Goal: Task Accomplishment & Management: Use online tool/utility

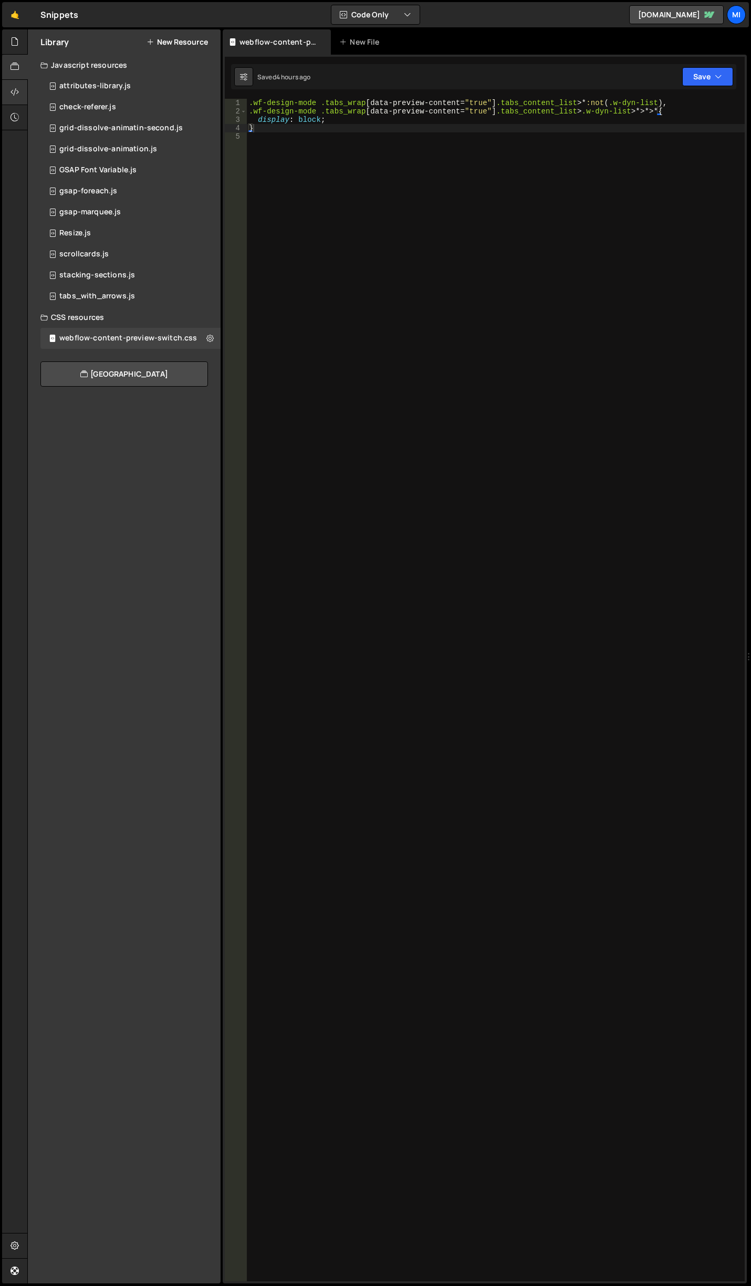
click at [18, 85] on div at bounding box center [15, 92] width 26 height 25
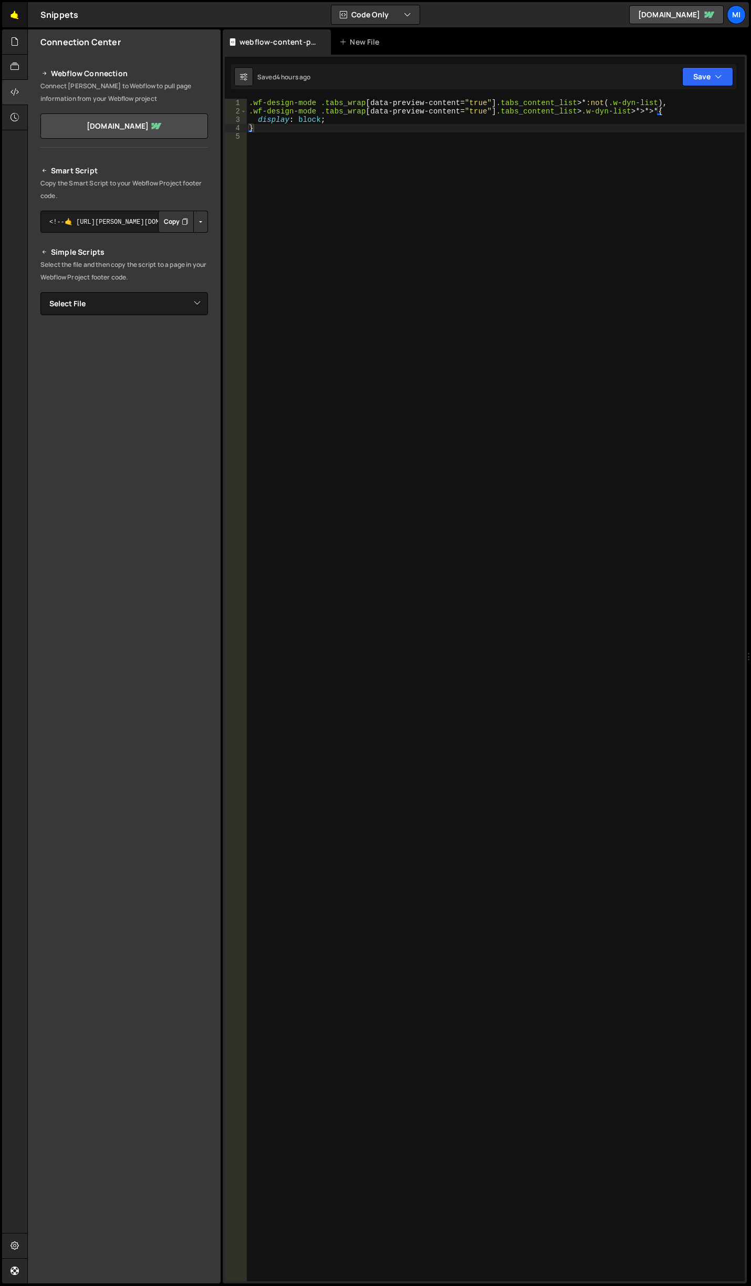
click at [6, 15] on link "🤙" at bounding box center [15, 14] width 26 height 25
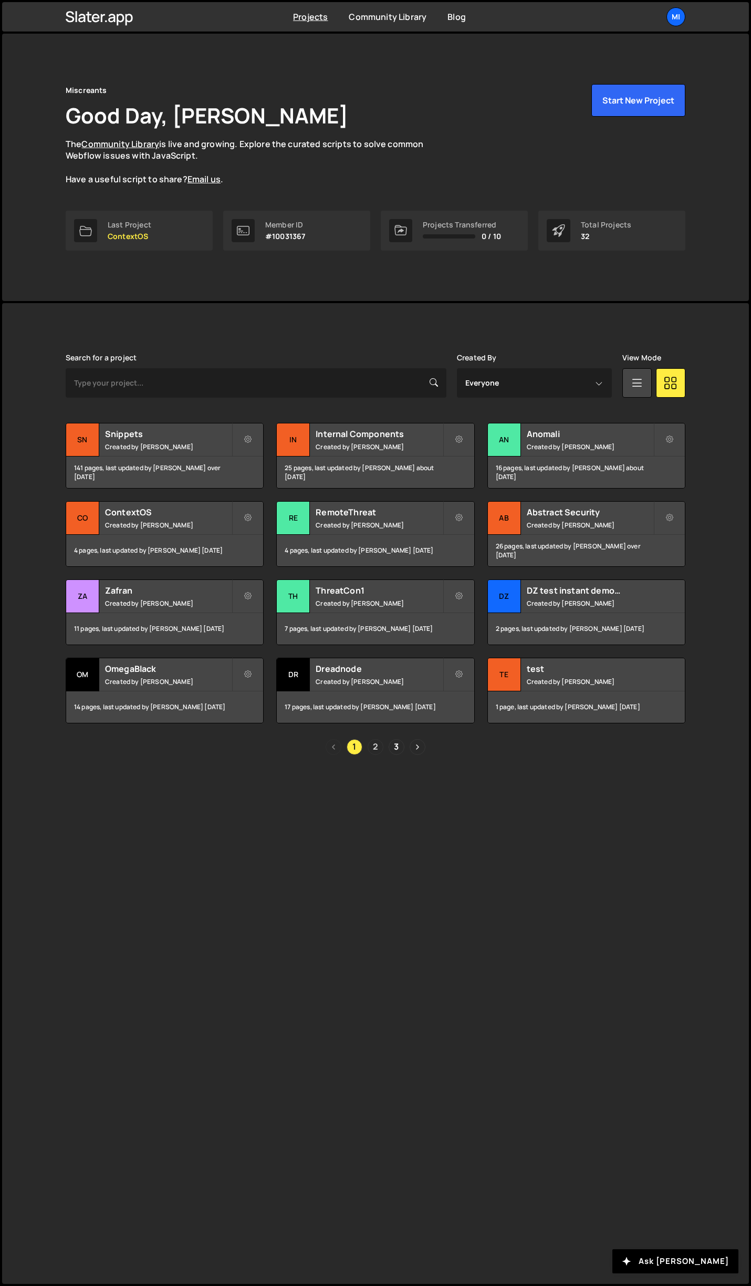
click at [373, 745] on link "2" at bounding box center [376, 747] width 16 height 16
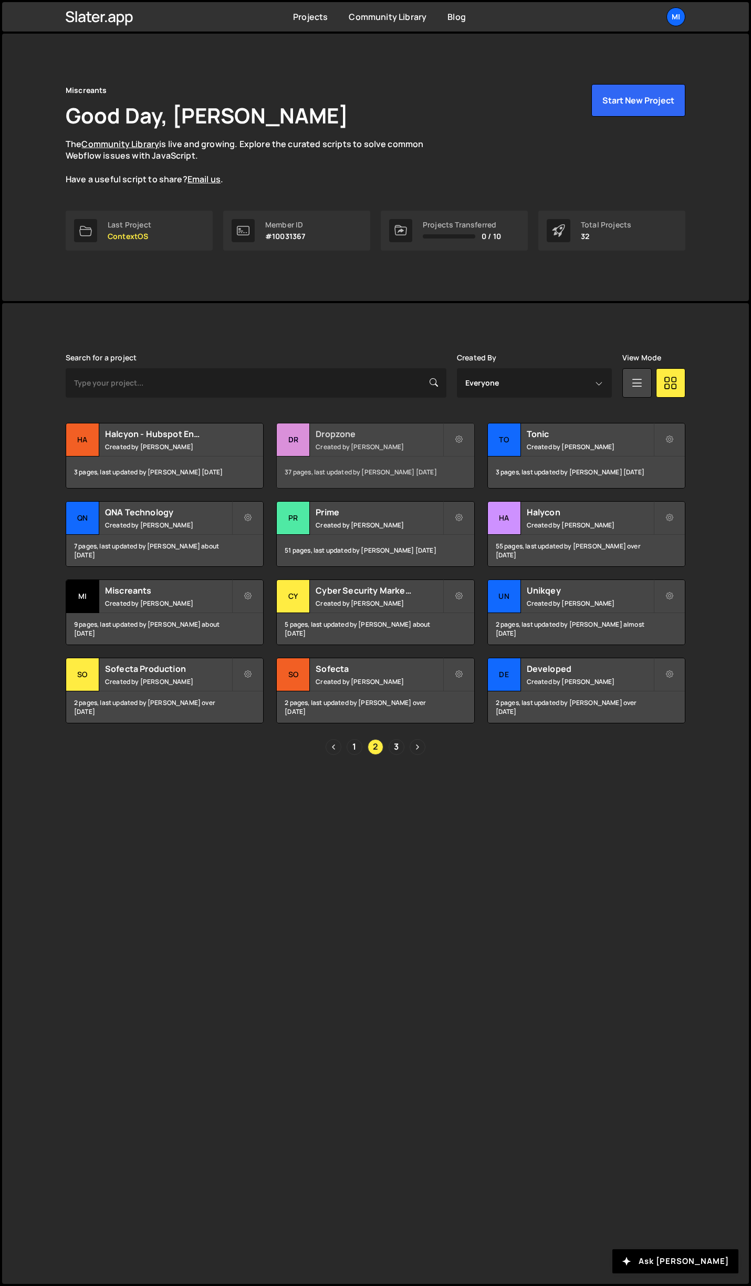
click at [360, 430] on h2 "Dropzone" at bounding box center [379, 434] width 127 height 12
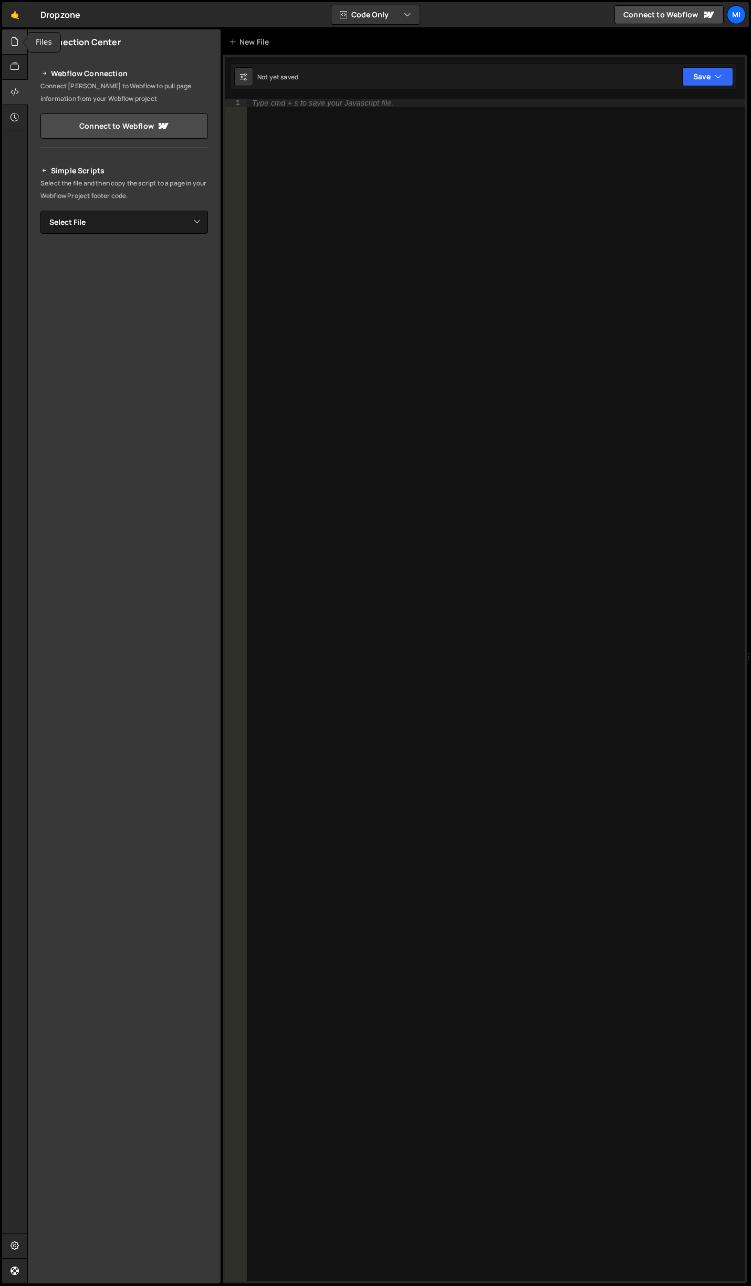
click at [16, 45] on icon at bounding box center [15, 42] width 8 height 12
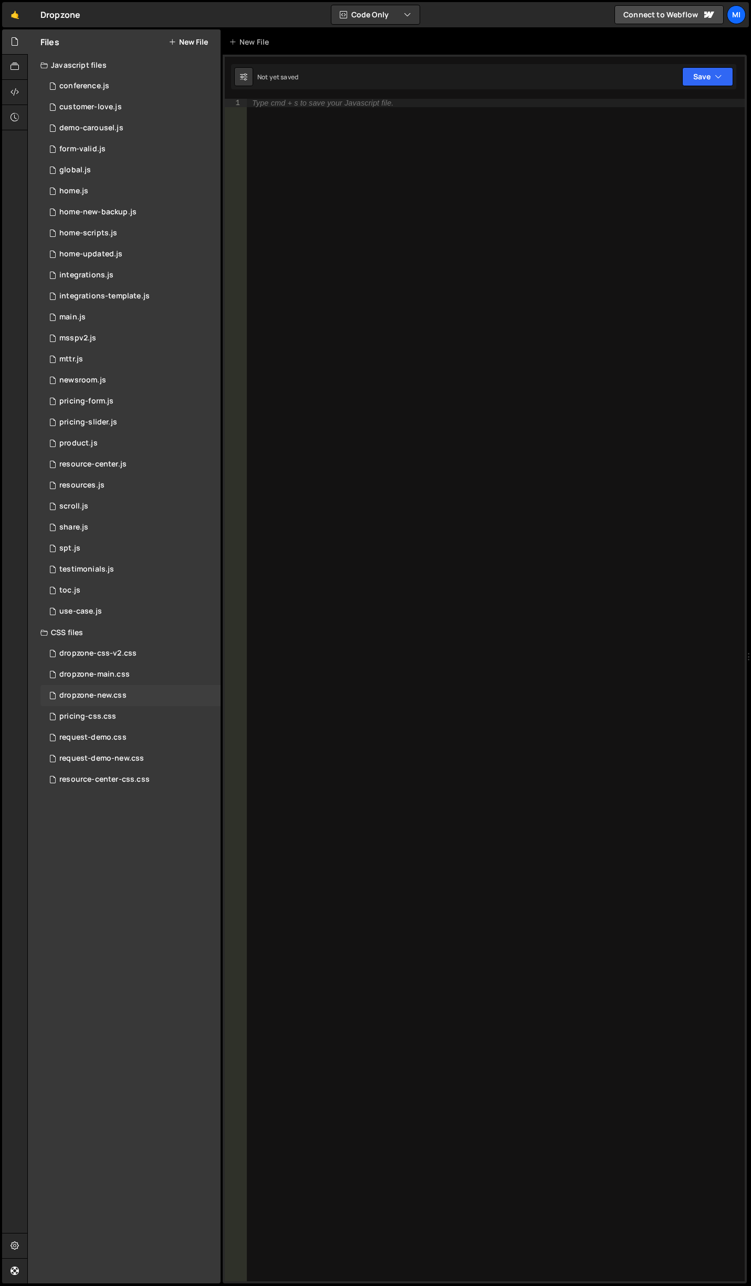
click at [118, 702] on div "dropzone-new.css 0" at bounding box center [130, 695] width 180 height 21
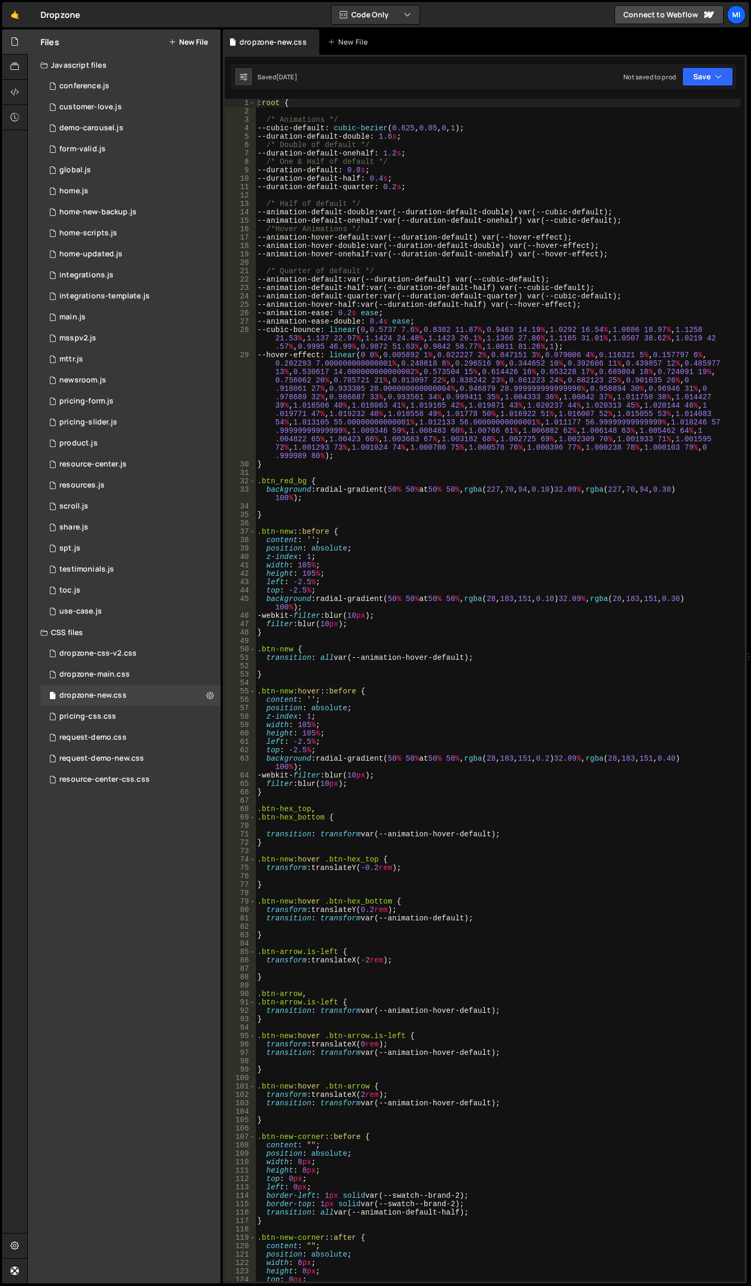
type textarea "width: 105%;"
click at [451, 562] on div ":root { /* Animations */ --cubic-default : cubic-bezier ( 0.625 , 0.05 , 0 , 1 …" at bounding box center [498, 699] width 486 height 1200
click at [146, 678] on div "dropzone-main.css 0" at bounding box center [130, 674] width 180 height 21
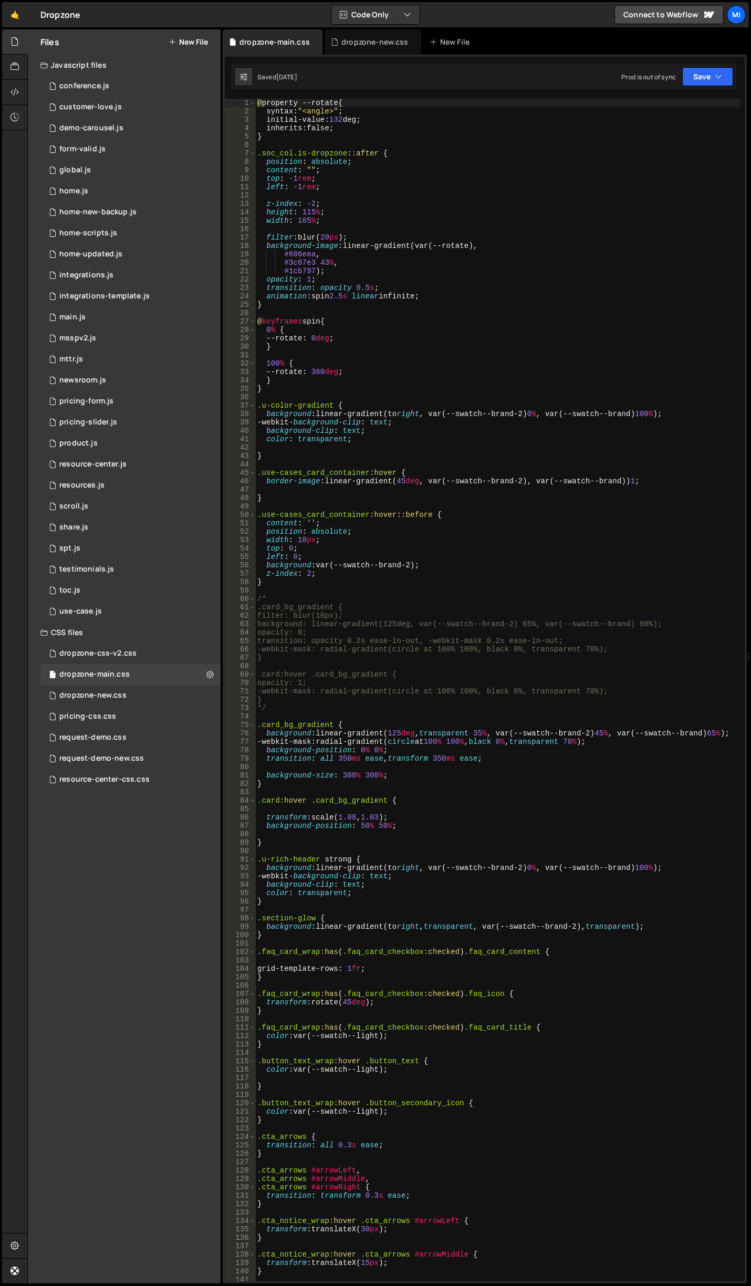
type textarea "-webkit-mask: radial-gradient(circle at 100% 100%, black 0%, transparent 70%);"
click at [393, 645] on div "@ property --rotate { syntax : " <angle> " ; initial-value : 132 deg ; inherits…" at bounding box center [498, 699] width 486 height 1200
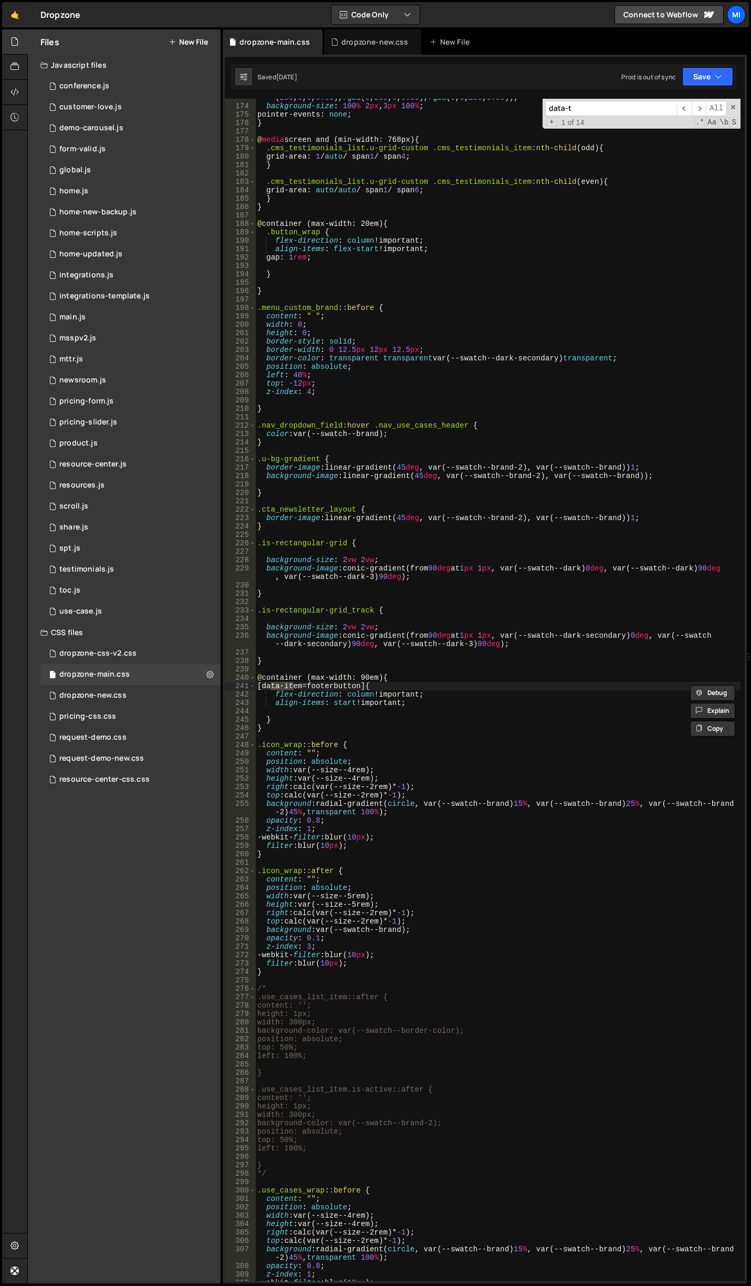
scroll to position [6892, 0]
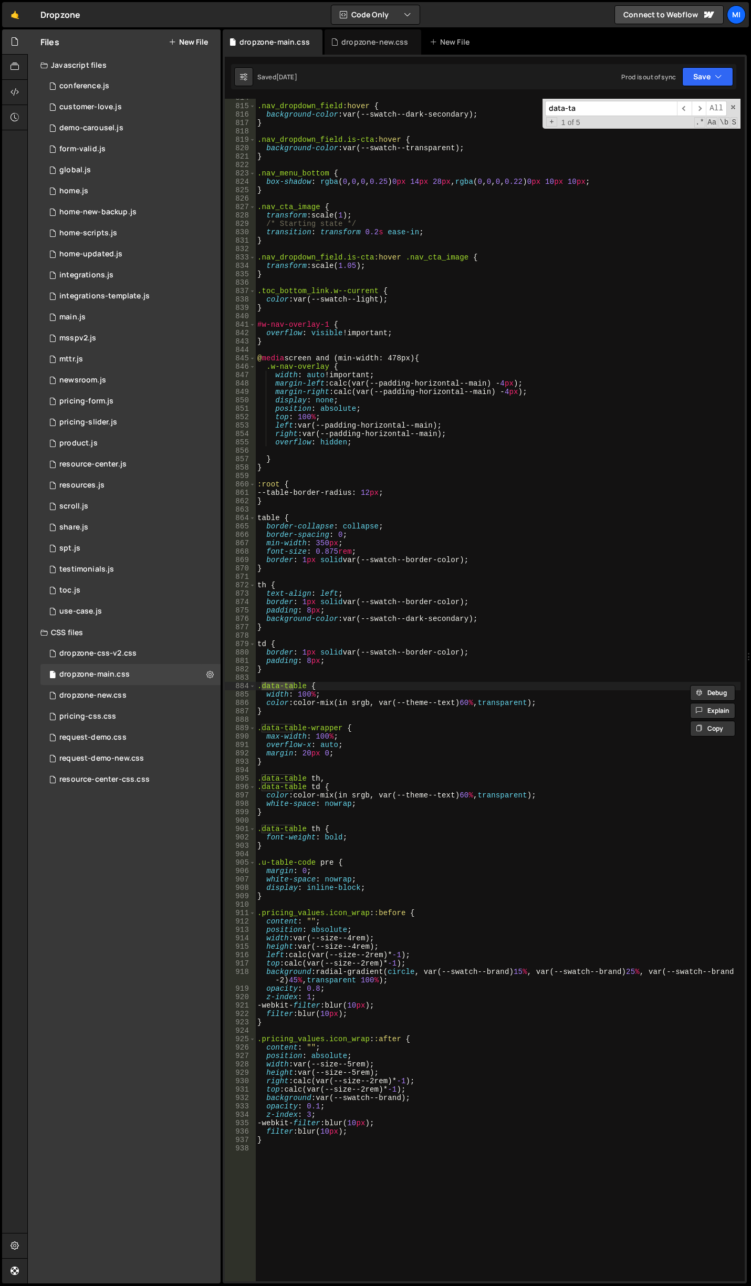
type input "data-ta"
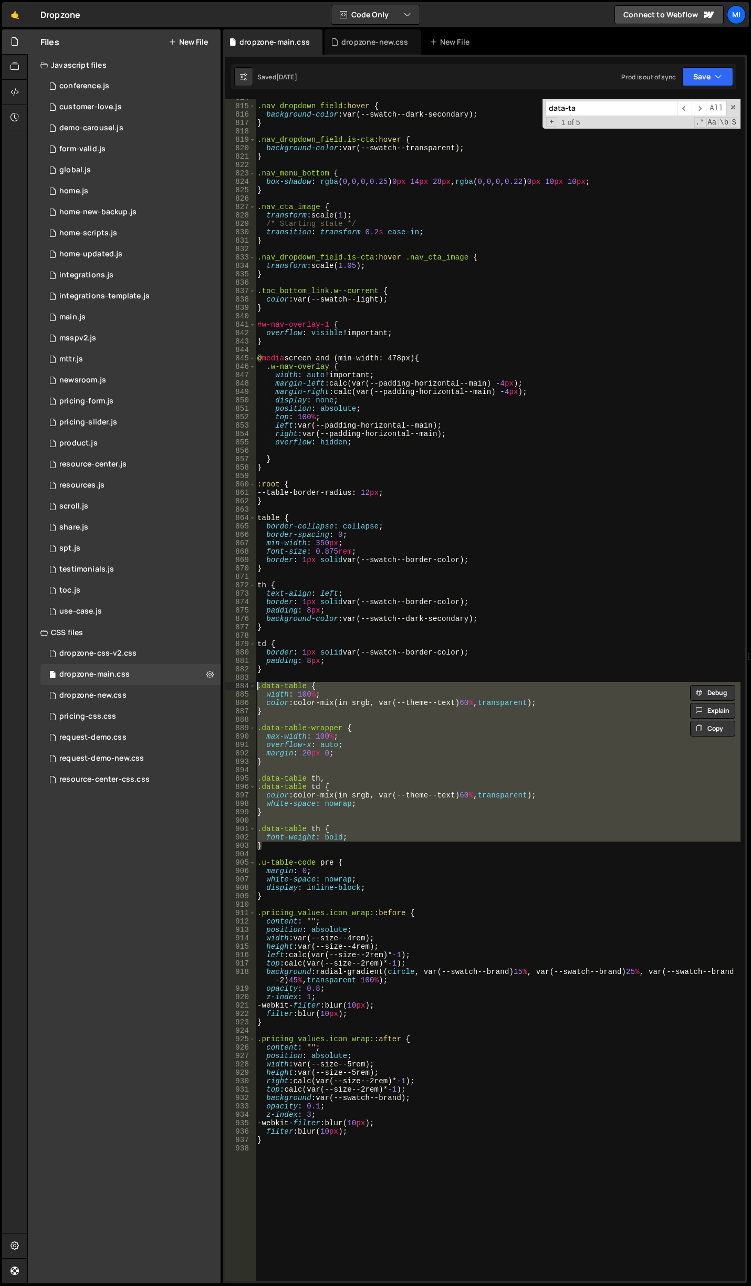
drag, startPoint x: 267, startPoint y: 850, endPoint x: 222, endPoint y: 687, distance: 168.5
click at [222, 687] on div "Files New File Javascript files 0 conference.js 0 0 customer-love.js 0 0 demo-c…" at bounding box center [389, 656] width 724 height 1255
type textarea ".data-table { width: 100%;"
click at [92, 692] on div "dropzone-new.css" at bounding box center [92, 695] width 67 height 9
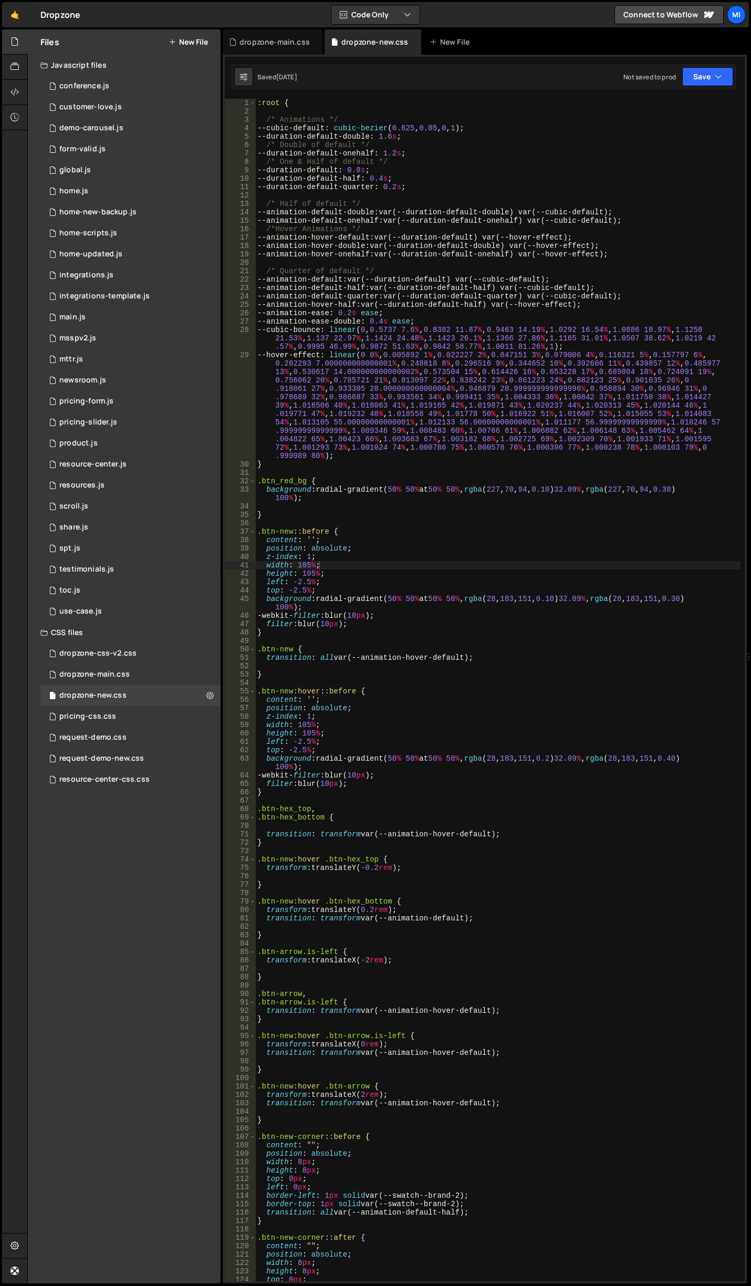
click at [519, 588] on div ":root { /* Animations */ --cubic-default : cubic-bezier ( 0.625 , 0.05 , 0 , 1 …" at bounding box center [498, 699] width 486 height 1200
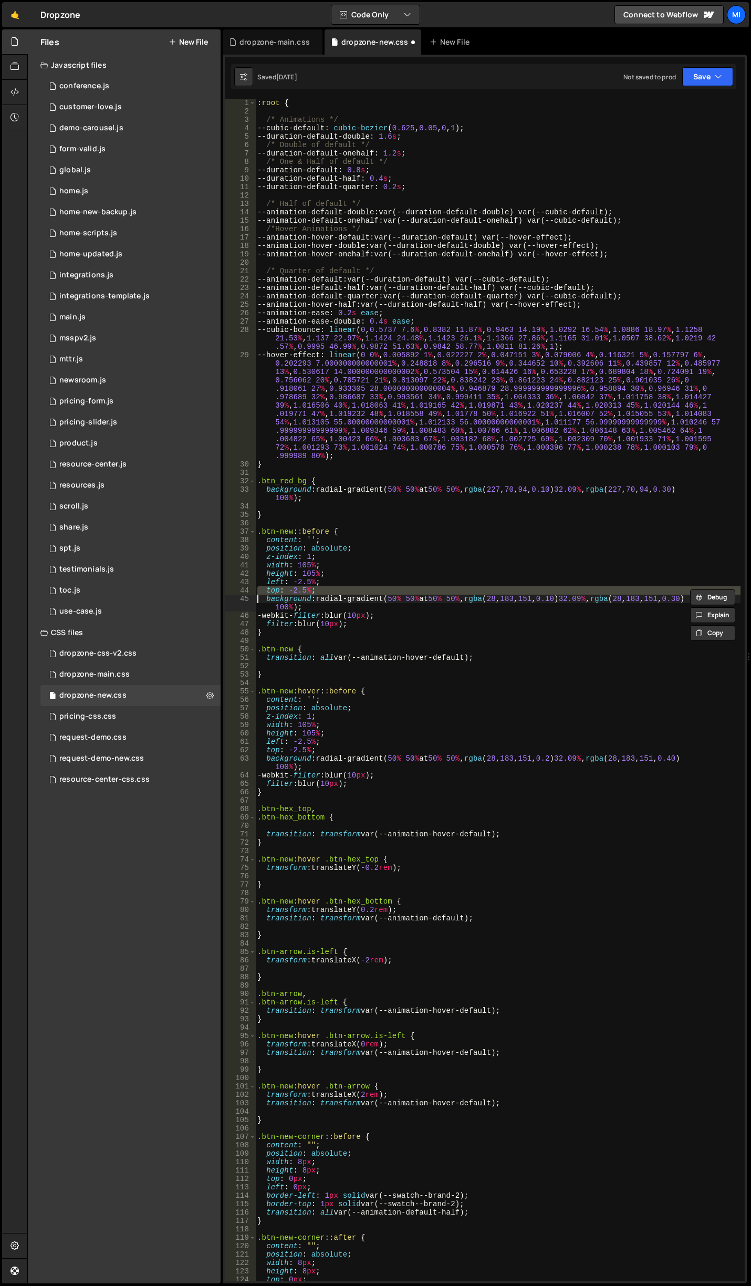
click at [465, 649] on div ":root { /* Animations */ --cubic-default : cubic-bezier ( 0.625 , 0.05 , 0 , 1 …" at bounding box center [498, 699] width 486 height 1200
type textarea ".btn-new {"
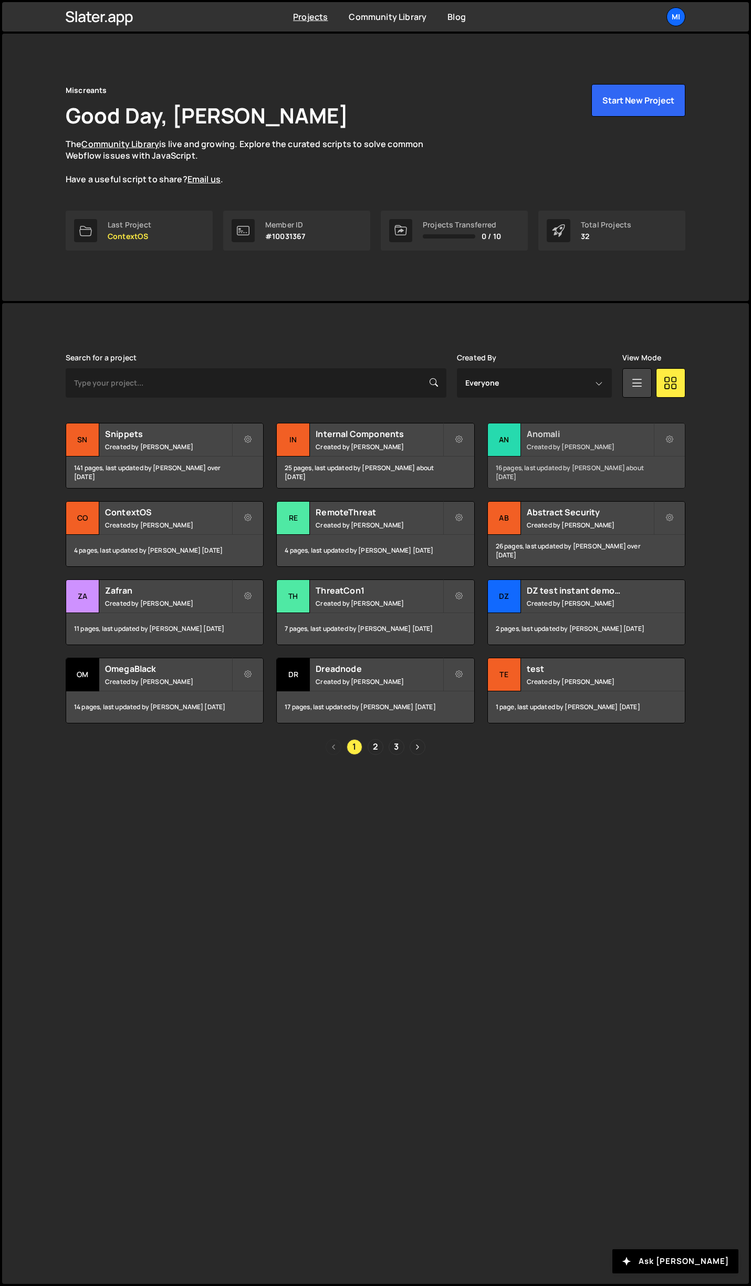
click at [640, 436] on h2 "Anomali" at bounding box center [590, 434] width 127 height 12
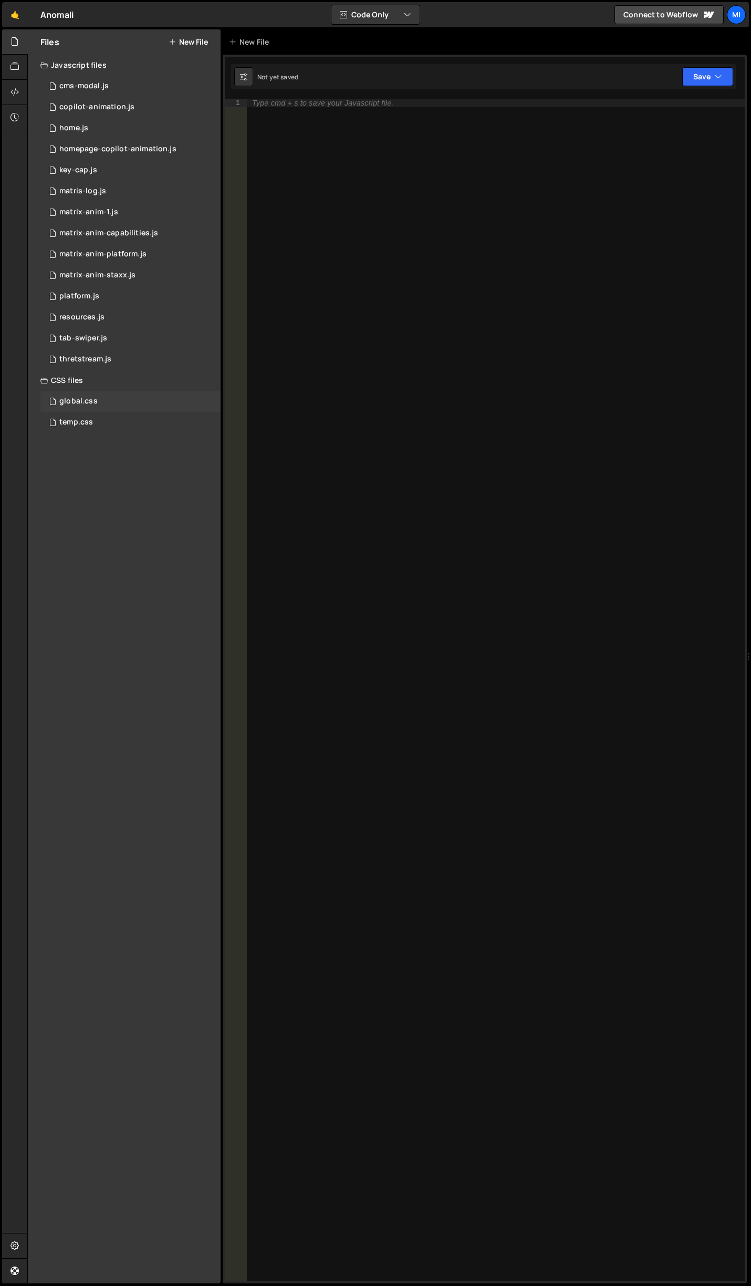
click at [115, 398] on div "global.css 0" at bounding box center [130, 401] width 180 height 21
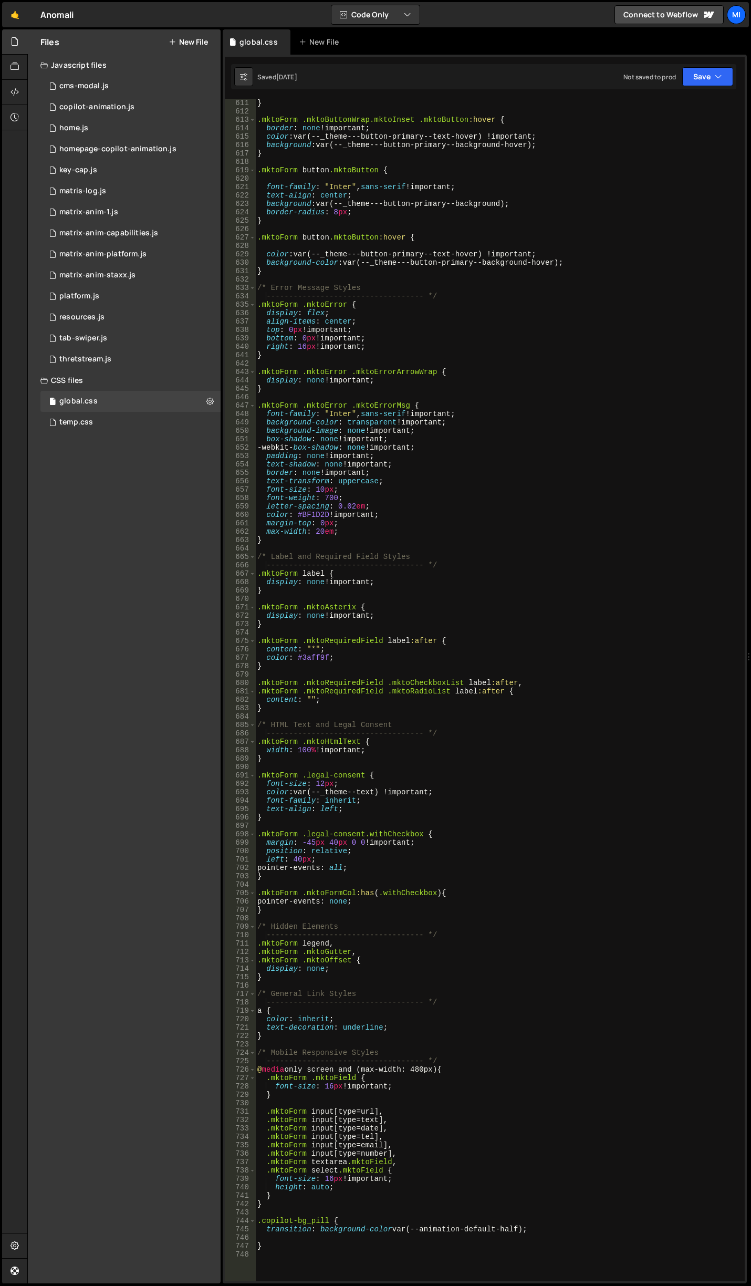
scroll to position [5862, 0]
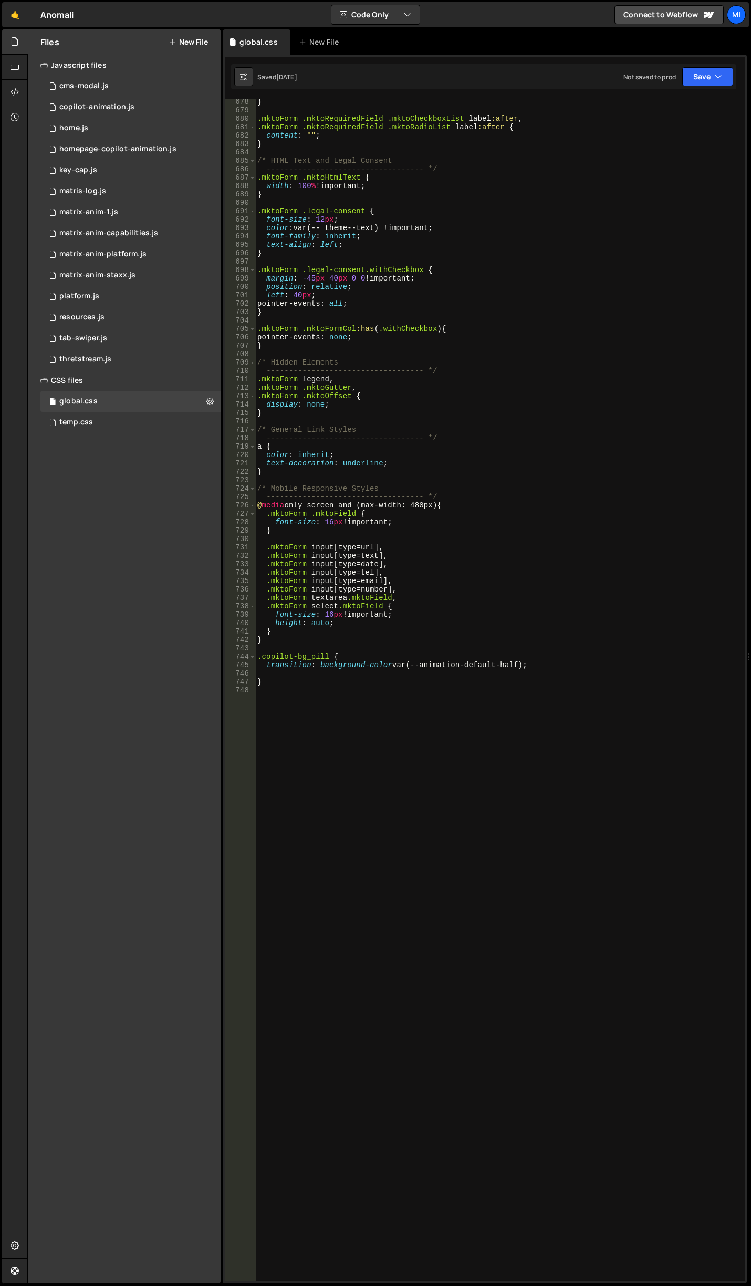
click at [416, 745] on div "} .mktoForm .mktoRequiredField .mktoCheckboxList label :after , .mktoForm .mkto…" at bounding box center [498, 698] width 486 height 1200
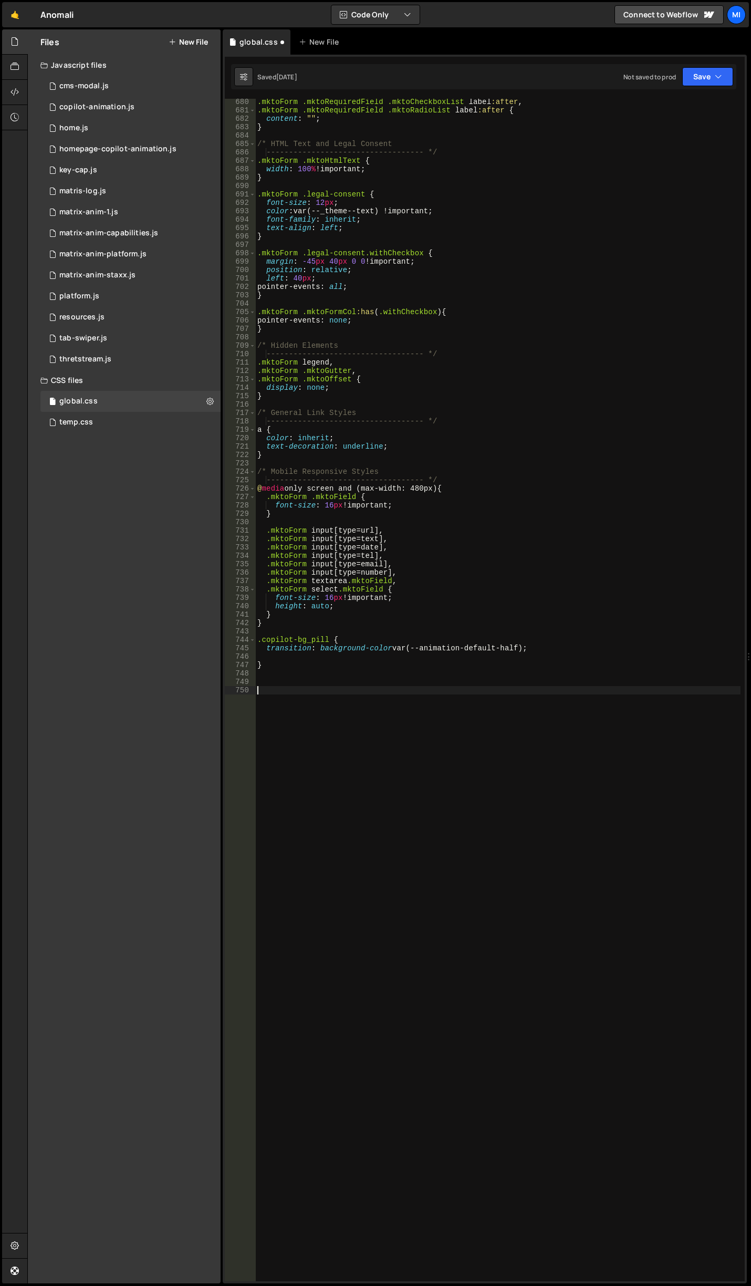
paste textarea "}"
type textarea "}"
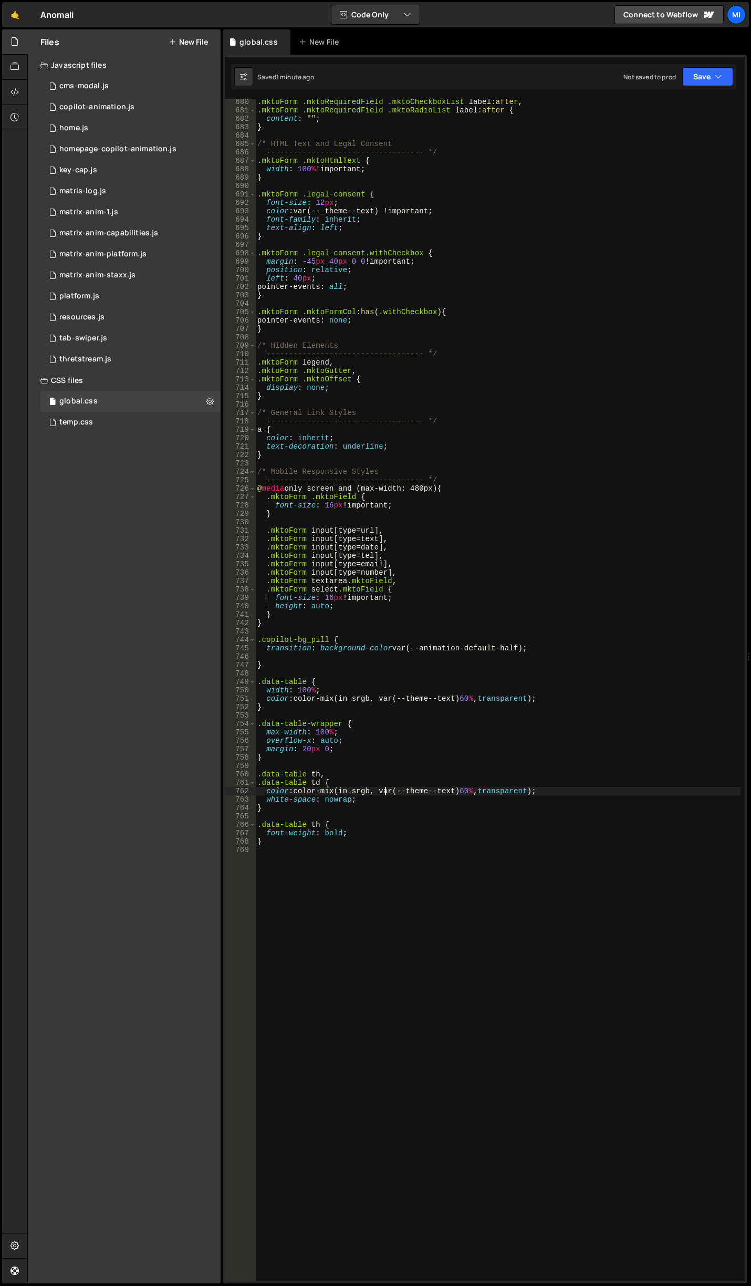
click at [383, 790] on div ".mktoForm .mktoRequiredField .mktoCheckboxList label :after , .mktoForm .mktoRe…" at bounding box center [498, 698] width 486 height 1200
click at [380, 804] on div ".mktoForm .mktoRequiredField .mktoCheckboxList label :after , .mktoForm .mktoRe…" at bounding box center [498, 698] width 486 height 1200
click at [425, 803] on div ".mktoForm .mktoRequiredField .mktoCheckboxList label :after , .mktoForm .mktoRe…" at bounding box center [498, 698] width 486 height 1200
type textarea "white-space: nowrap;"
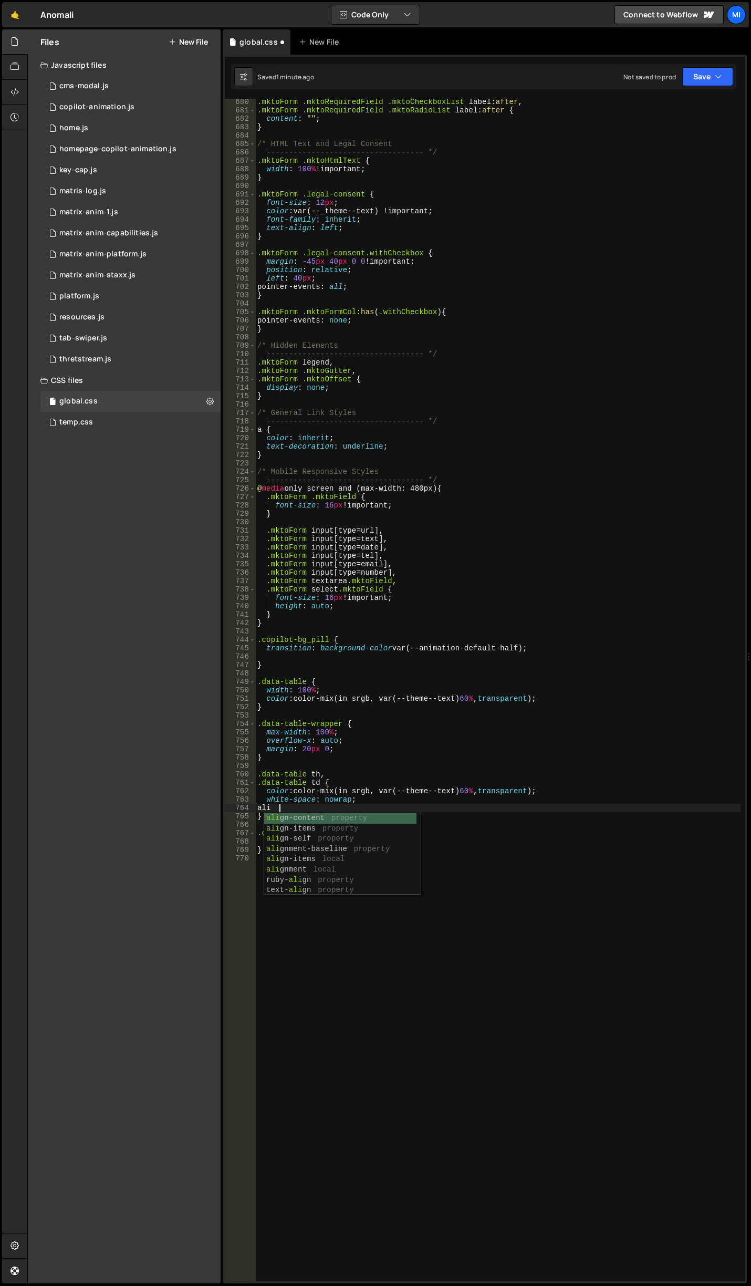
type textarea "a"
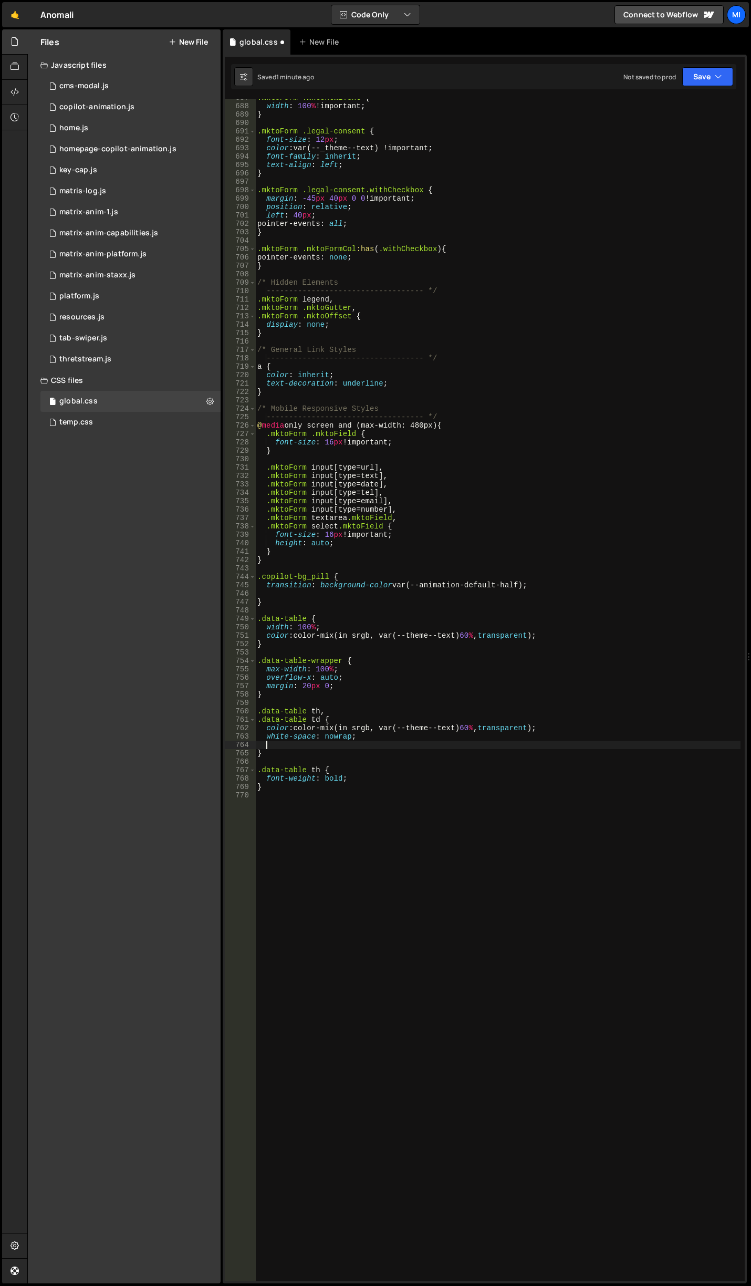
click at [326, 792] on div ".mktoForm .mktoHtmlText { width : 100 % !important ; } .mktoForm .legal-consent…" at bounding box center [498, 694] width 486 height 1200
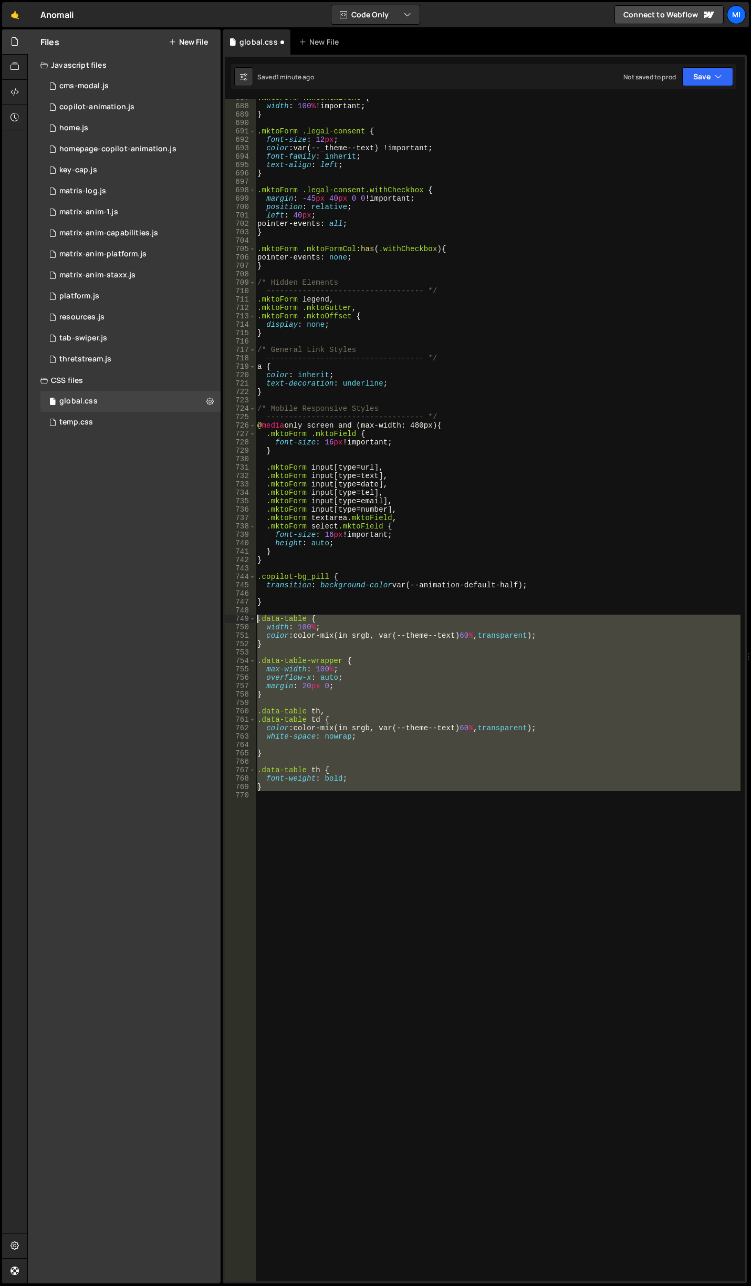
drag, startPoint x: 273, startPoint y: 793, endPoint x: 220, endPoint y: 622, distance: 179.3
click at [220, 622] on div "Files New File Javascript files 0 cms-modal.js 0 0 copilot-animation.js 0 0 hom…" at bounding box center [389, 656] width 724 height 1255
type textarea ".data-table { width: 100%;"
click at [335, 760] on div ".mktoForm .mktoHtmlText { width : 100 % !important ; } .mktoForm .legal-consent…" at bounding box center [498, 694] width 486 height 1200
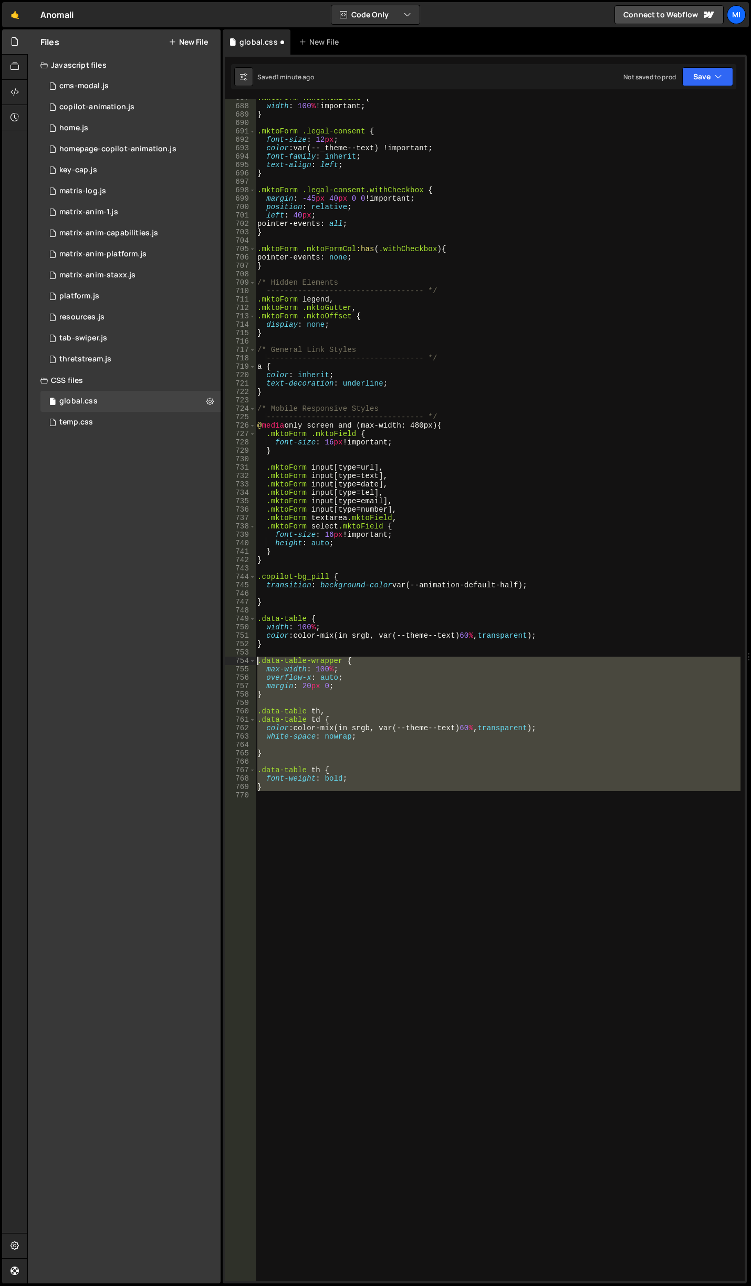
drag, startPoint x: 271, startPoint y: 754, endPoint x: 216, endPoint y: 662, distance: 106.5
click at [216, 662] on div "Files New File Javascript files 0 cms-modal.js 0 0 copilot-animation.js 0 0 hom…" at bounding box center [389, 656] width 724 height 1255
type textarea ".data-table-wrapper { max-width: 100%;"
type textarea "color: color-mix(in srgb, var(--theme--text) 60%, transparent);"
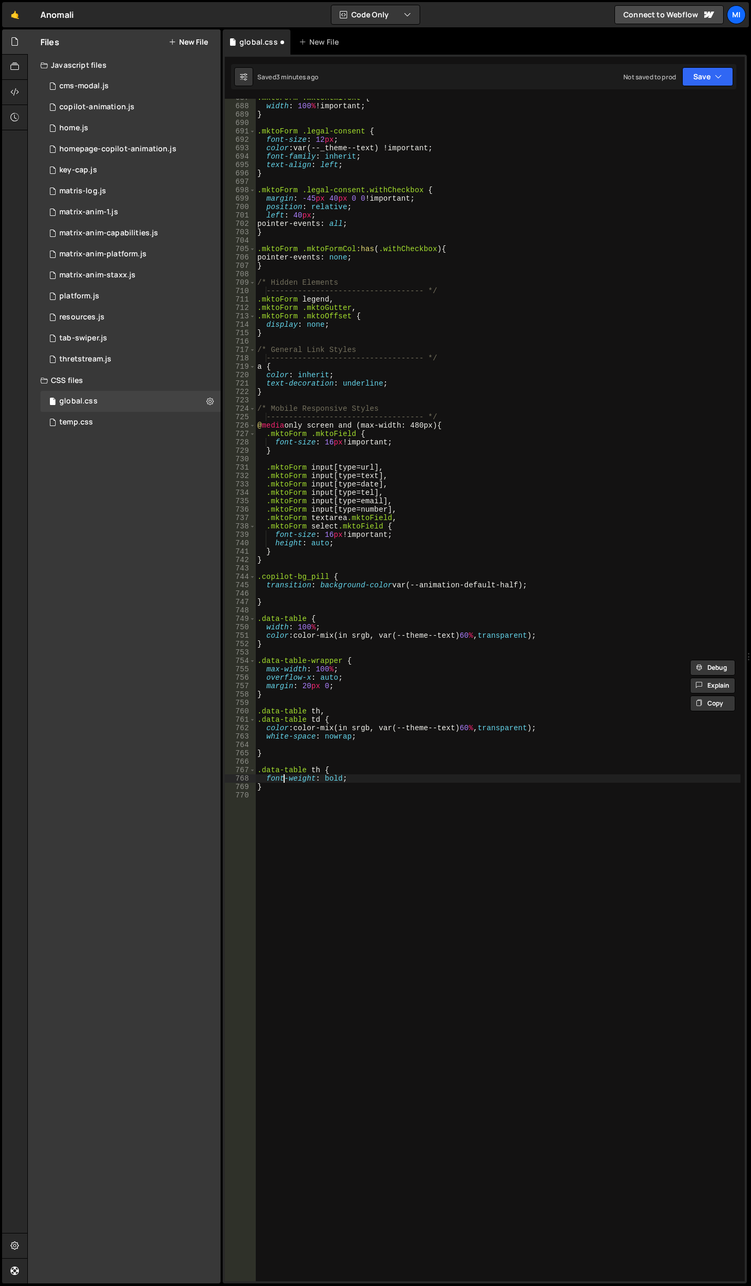
click at [284, 775] on div ".mktoForm .mktoHtmlText { width : 100 % !important ; } .mktoForm .legal-consent…" at bounding box center [498, 694] width 486 height 1200
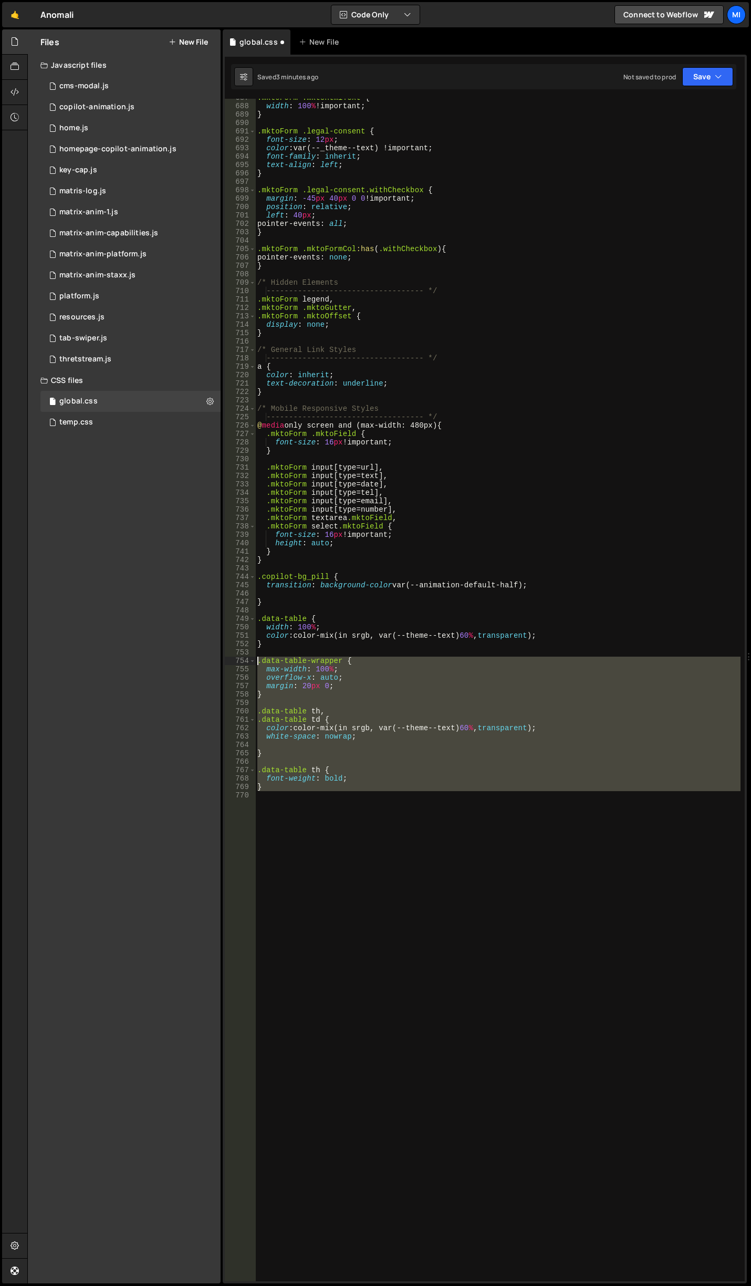
drag, startPoint x: 274, startPoint y: 795, endPoint x: 240, endPoint y: 661, distance: 138.7
click at [240, 661] on div "font-weight: bold; 687 688 689 690 691 692 693 694 695 696 697 698 699 700 701 …" at bounding box center [485, 690] width 520 height 1183
paste textarea "}"
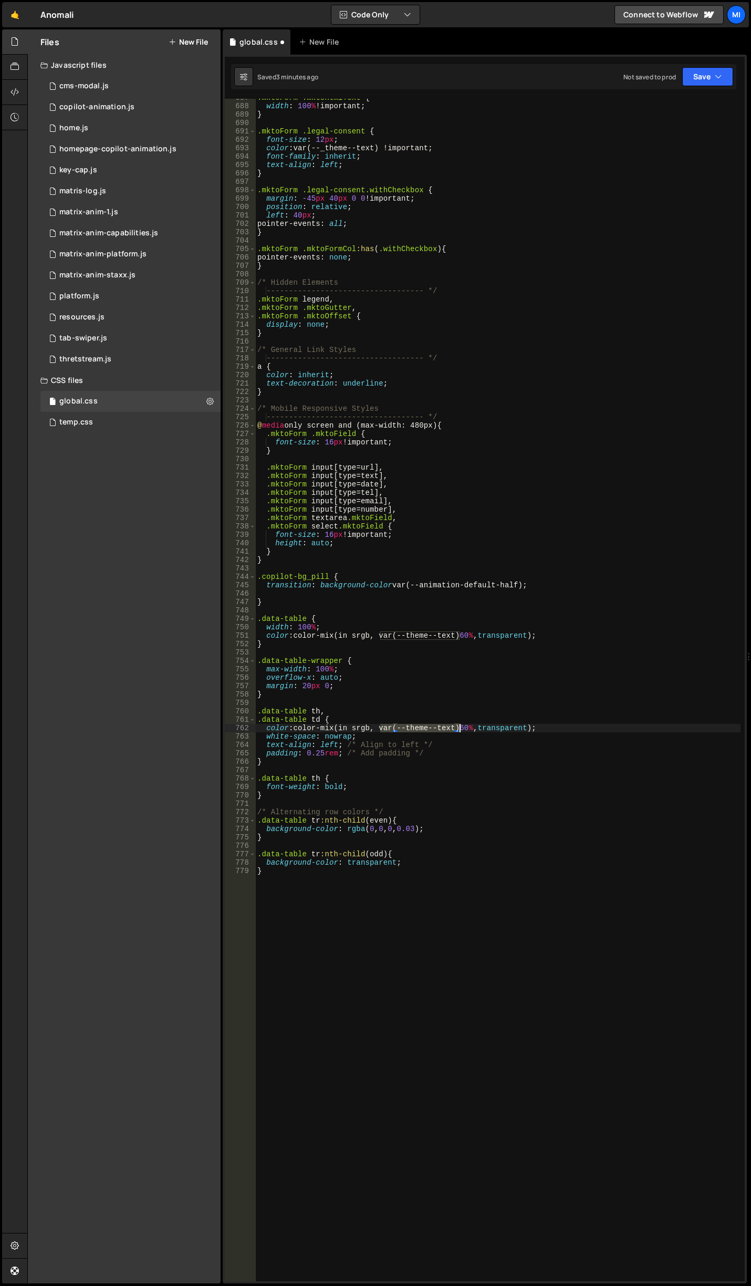
drag, startPoint x: 381, startPoint y: 726, endPoint x: 460, endPoint y: 730, distance: 78.9
click at [460, 730] on div ".mktoForm .mktoHtmlText { width : 100 % !important ; } .mktoForm .legal-consent…" at bounding box center [498, 694] width 486 height 1200
paste textarea "_theme-"
click at [390, 806] on div ".mktoForm .mktoHtmlText { width : 100 % !important ; } .mktoForm .legal-consent…" at bounding box center [498, 694] width 486 height 1200
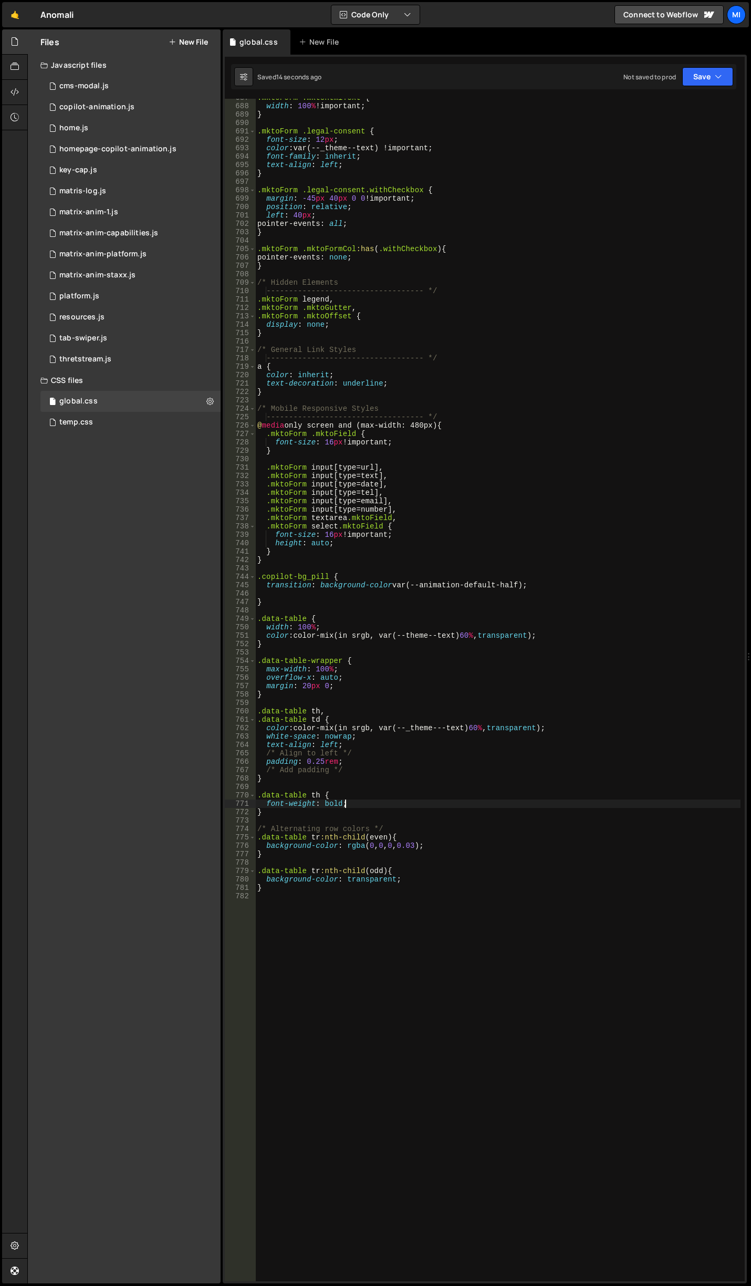
click at [450, 839] on div ".mktoForm .mktoHtmlText { width : 100 % !important ; } .mktoForm .legal-consent…" at bounding box center [498, 694] width 486 height 1200
click at [452, 842] on div ".mktoForm .mktoHtmlText { width : 100 % !important ; } .mktoForm .legal-consent…" at bounding box center [498, 694] width 486 height 1200
click at [350, 766] on div ".mktoForm .mktoHtmlText { width : 100 % !important ; } .mktoForm .legal-consent…" at bounding box center [498, 694] width 486 height 1200
click at [348, 766] on div ".mktoForm .mktoHtmlText { width : 100 % !important ; } .mktoForm .legal-consent…" at bounding box center [498, 694] width 486 height 1200
type textarea "padding: 0.25rem;"
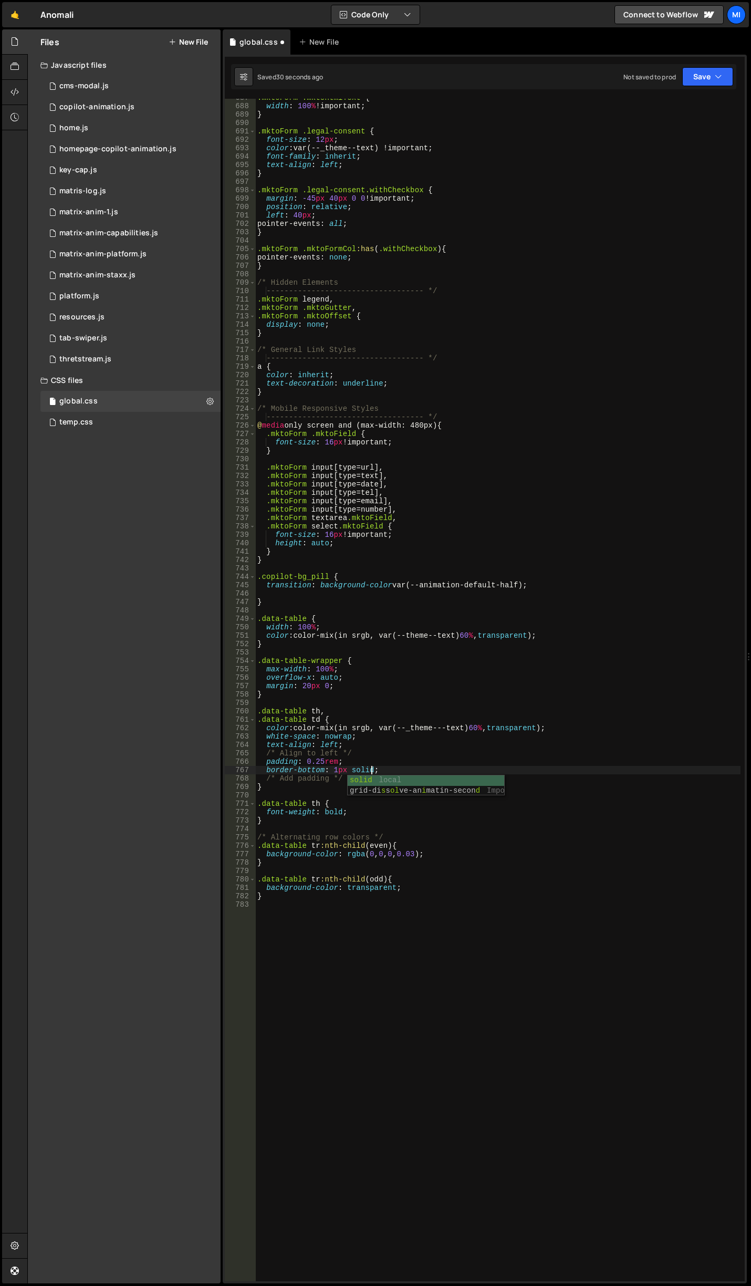
scroll to position [0, 7]
paste textarea "var(--_theme---text);"
paste textarea "var(--_theme---text)"
drag, startPoint x: 378, startPoint y: 769, endPoint x: 465, endPoint y: 770, distance: 86.7
click at [465, 770] on div ".mktoForm .mktoHtmlText { width : 100 % !important ; } .mktoForm .legal-consent…" at bounding box center [498, 694] width 486 height 1200
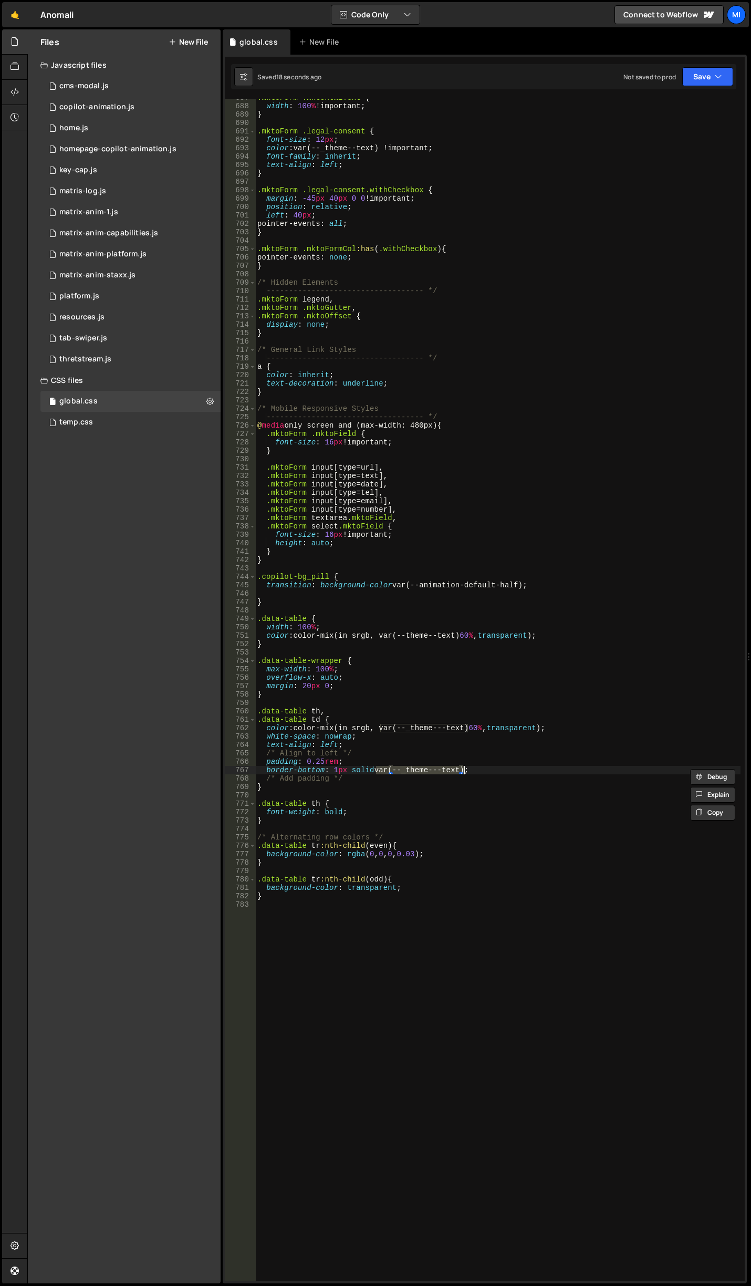
paste textarea "border"
click at [299, 759] on div ".mktoForm .mktoHtmlText { width : 100 % !important ; } .mktoForm .legal-consent…" at bounding box center [498, 694] width 486 height 1200
type textarea "padding-bottom: 0.5rem;"
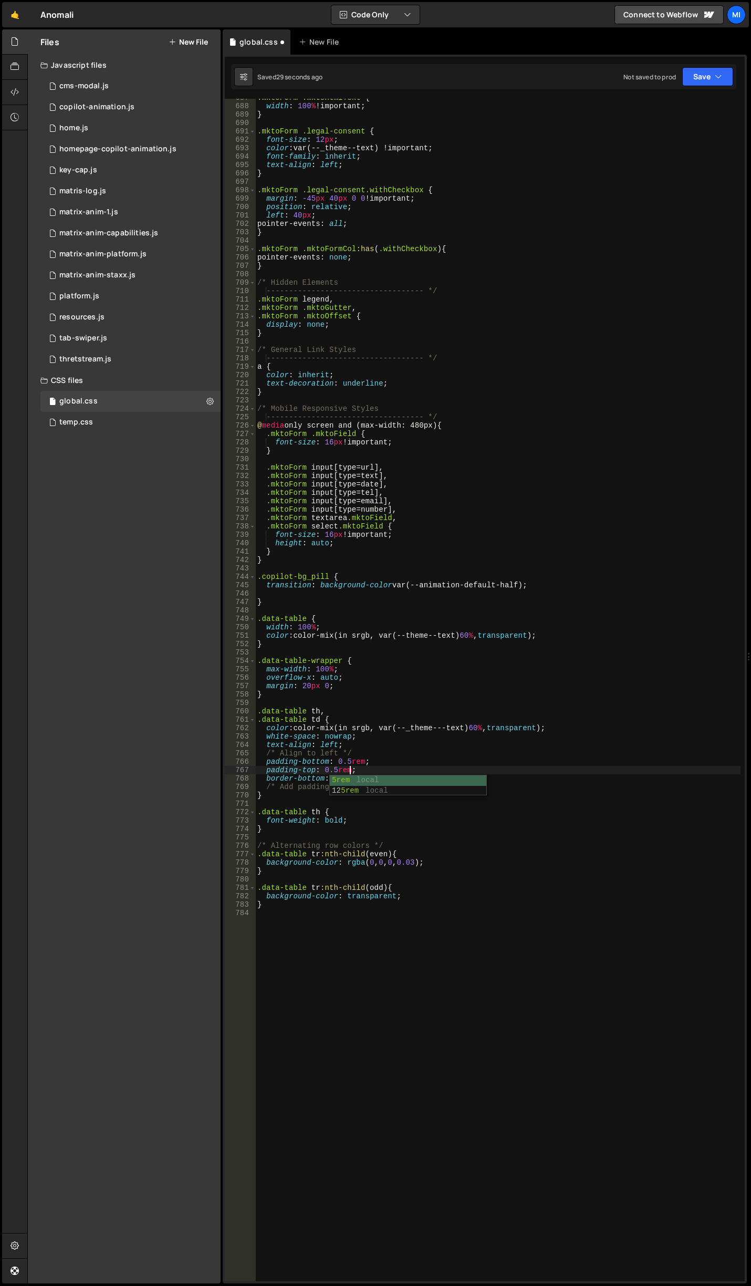
scroll to position [0, 6]
type textarea "padding-top: 0.5rem;"
click at [145, 107] on div "0 copilot-animation.js 0" at bounding box center [130, 107] width 180 height 21
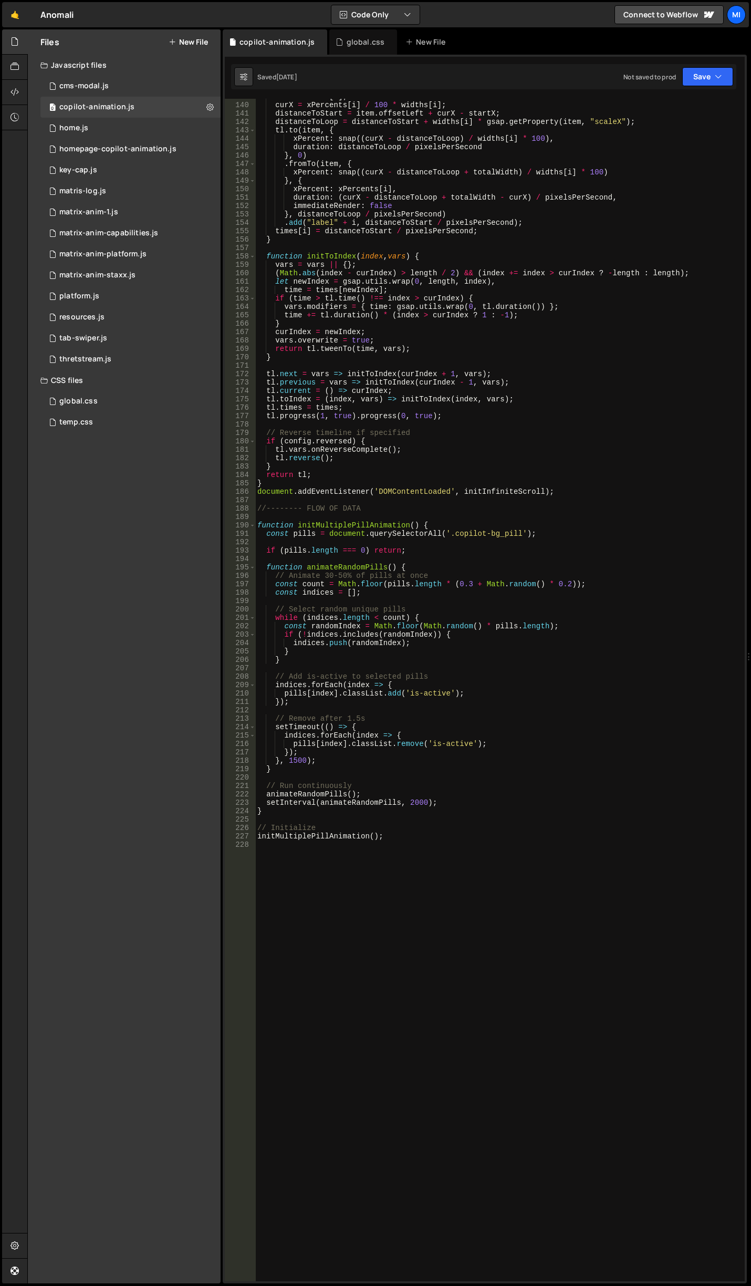
scroll to position [1135, 0]
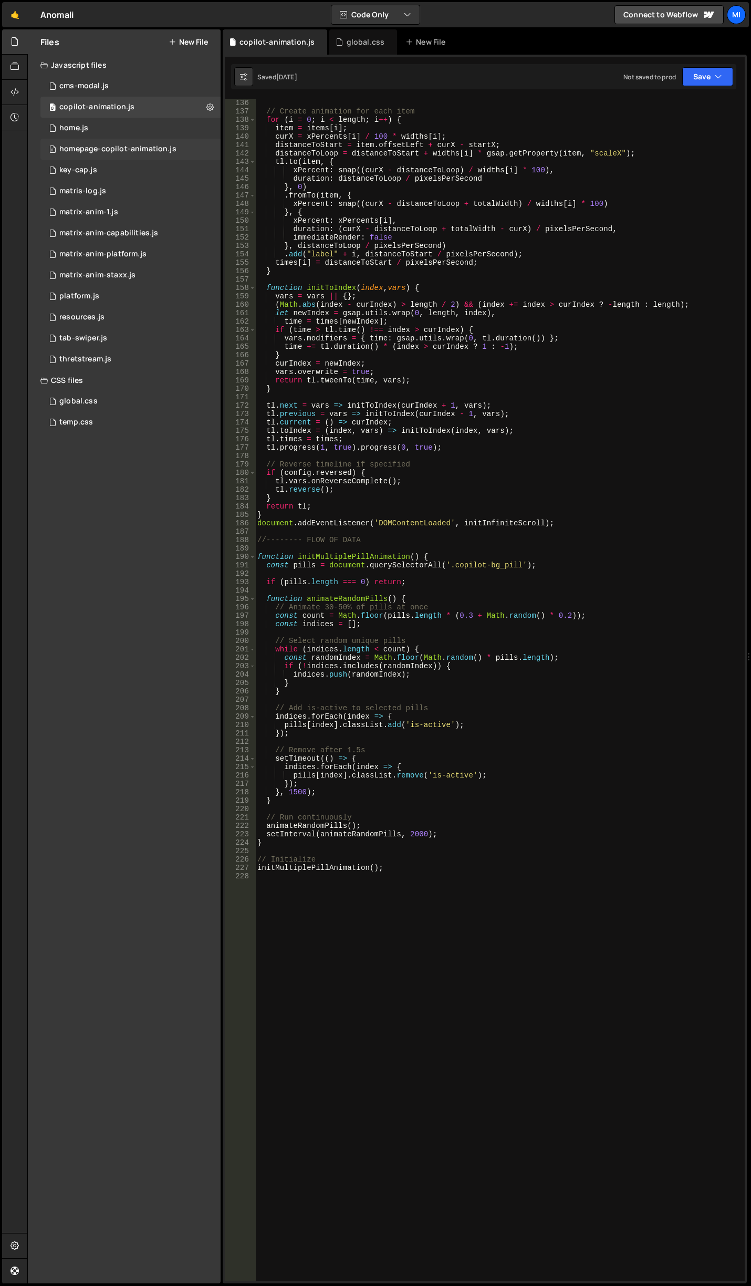
click at [159, 150] on div "homepage-copilot-animation.js" at bounding box center [117, 149] width 117 height 9
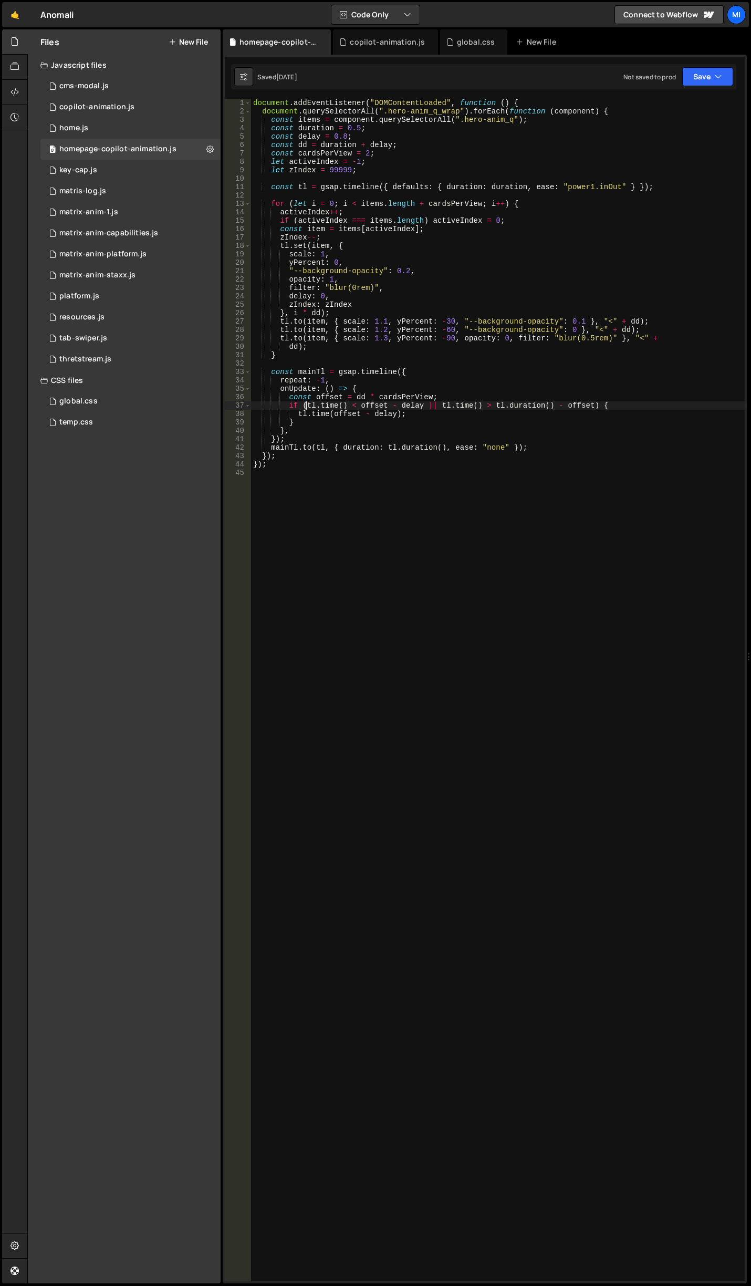
click at [307, 408] on div "document . addEventListener ( "DOMContentLoaded" , function ( ) { document . qu…" at bounding box center [498, 699] width 494 height 1200
drag, startPoint x: 276, startPoint y: 339, endPoint x: 656, endPoint y: 348, distance: 380.0
click at [656, 348] on div "document . addEventListener ( "DOMContentLoaded" , function ( ) { document . qu…" at bounding box center [498, 699] width 494 height 1200
type textarea "[DOMAIN_NAME](item, { scale: 1.3, yPercent: -90, opacity: 0, filter: "blur(0.5r…"
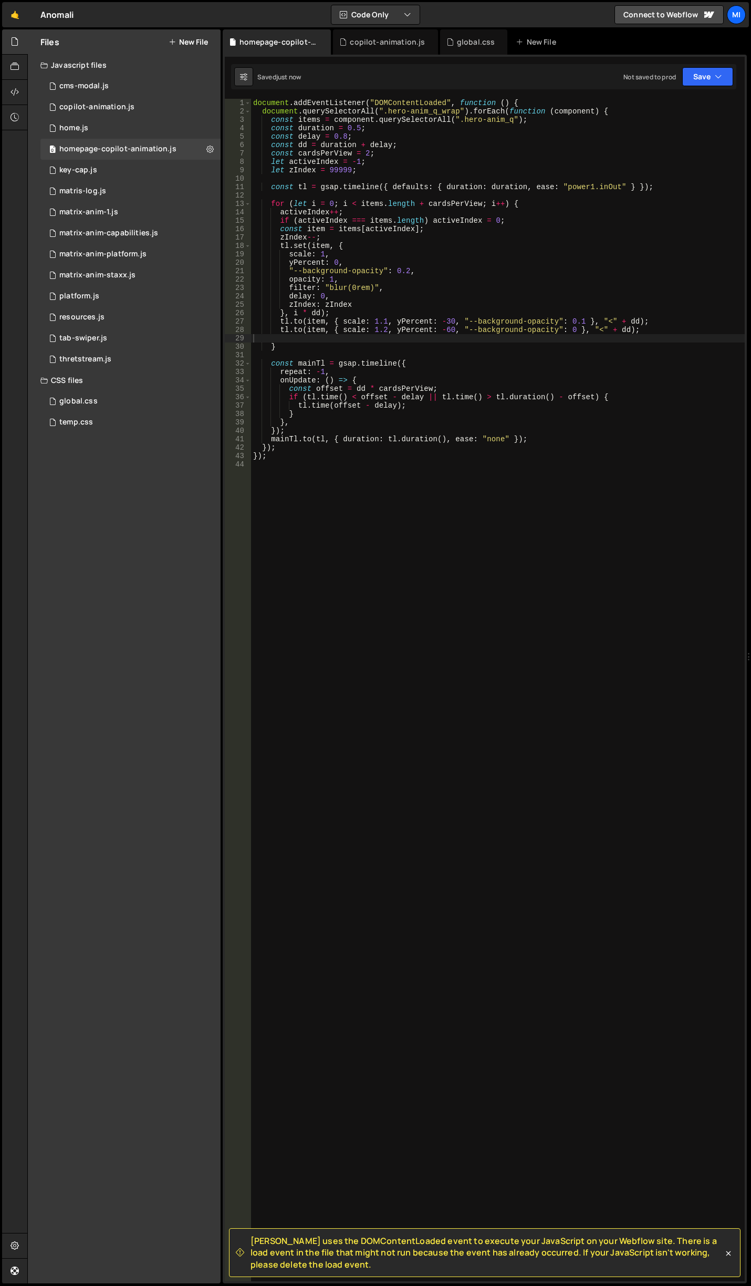
click at [516, 317] on div "document . addEventListener ( "DOMContentLoaded" , function ( ) { document . qu…" at bounding box center [498, 699] width 494 height 1200
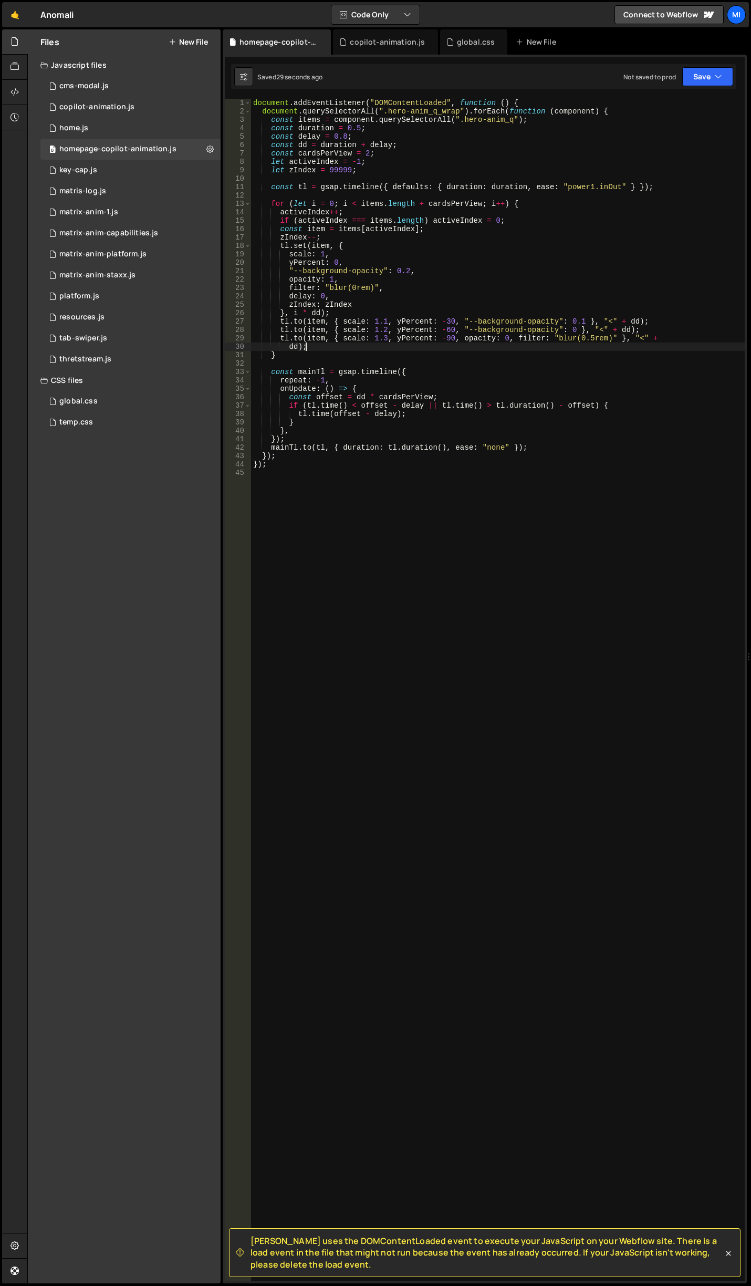
click at [466, 398] on div "document . addEventListener ( "DOMContentLoaded" , function ( ) { document . qu…" at bounding box center [498, 699] width 494 height 1200
type textarea "});"
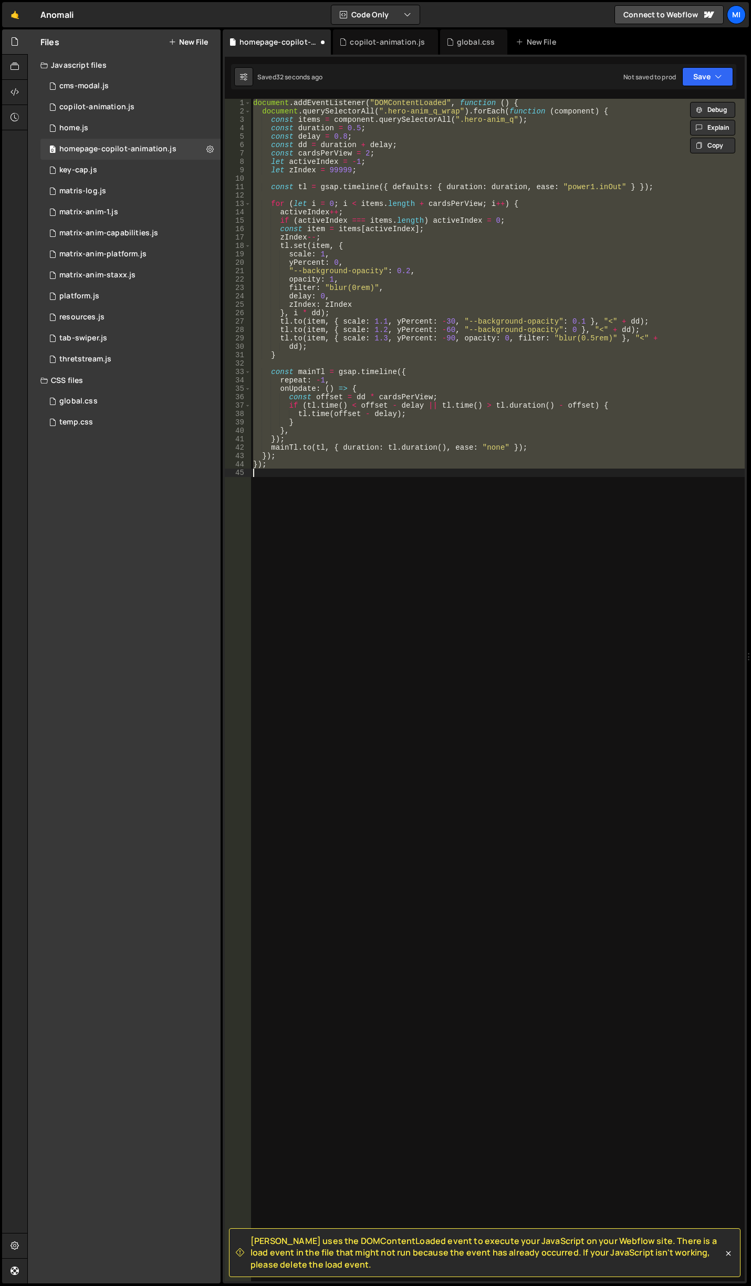
click at [445, 302] on div "document . addEventListener ( "DOMContentLoaded" , function ( ) { document . qu…" at bounding box center [498, 690] width 494 height 1183
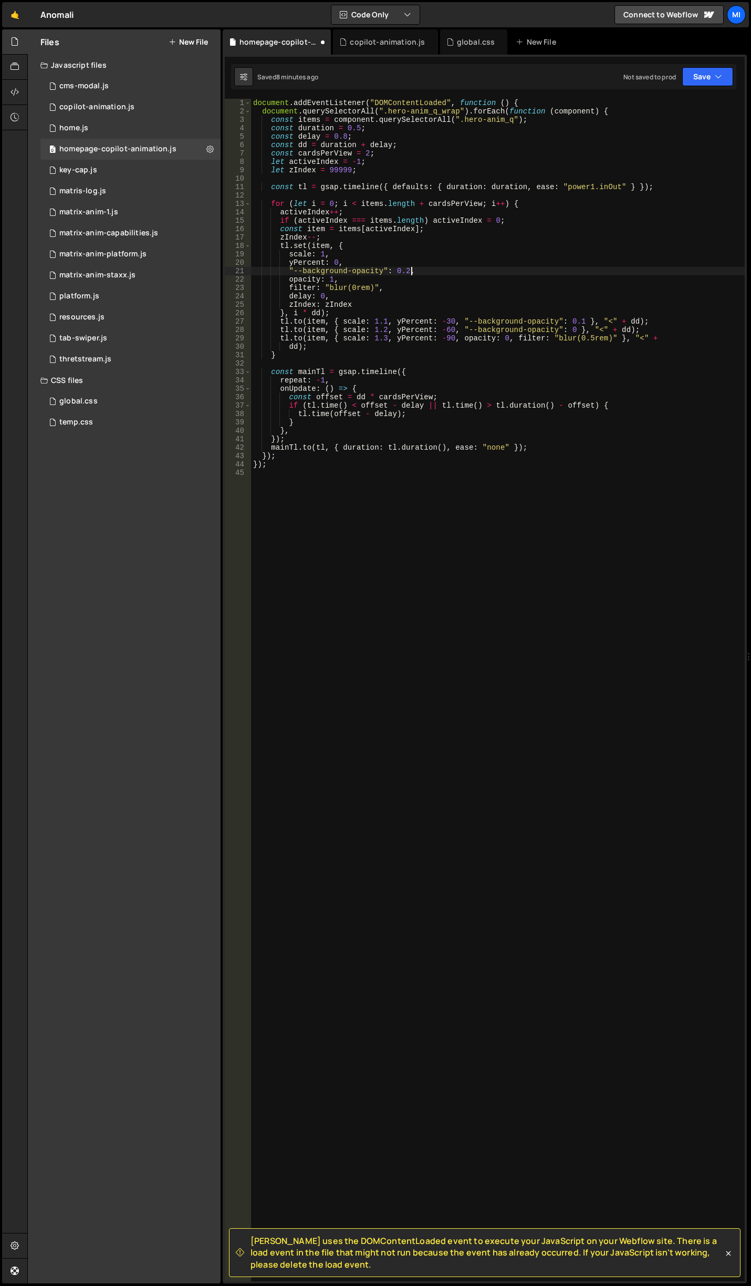
click at [431, 275] on div "document . addEventListener ( "DOMContentLoaded" , function ( ) { document . qu…" at bounding box center [498, 699] width 494 height 1200
type textarea "});"
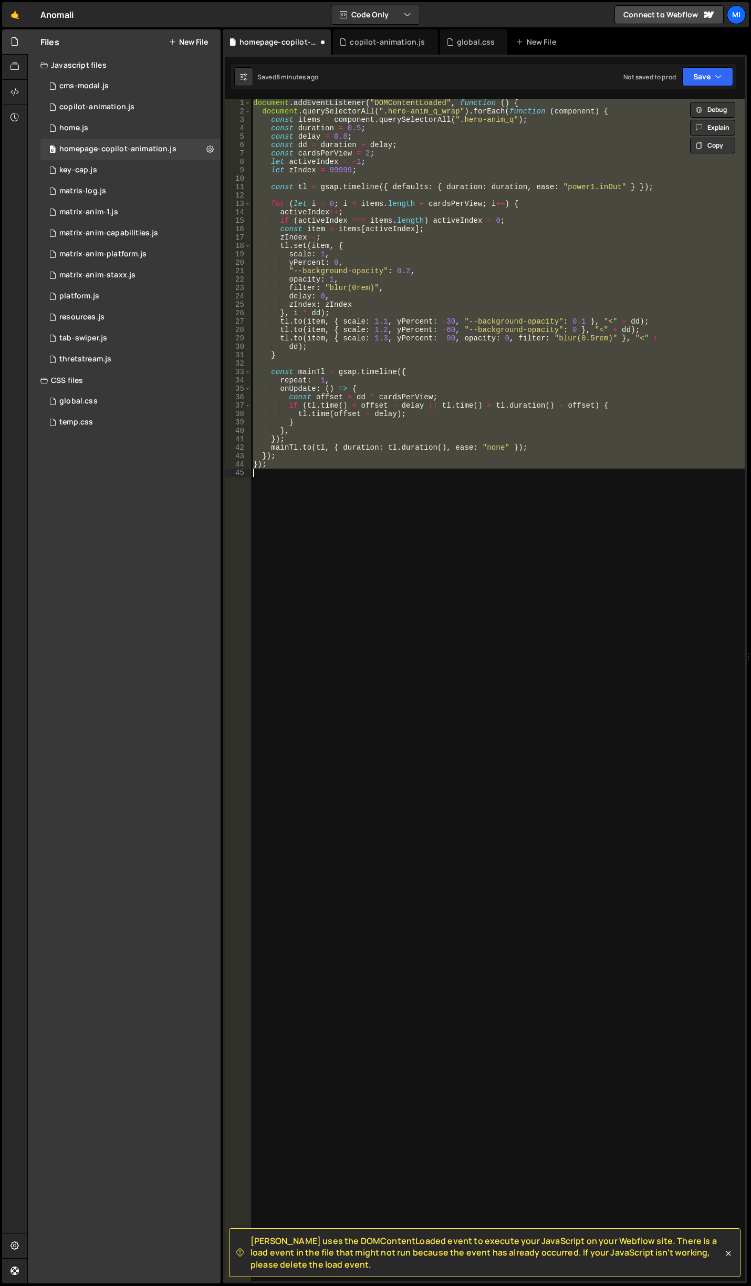
click at [443, 192] on div "document . addEventListener ( "DOMContentLoaded" , function ( ) { document . qu…" at bounding box center [498, 690] width 494 height 1183
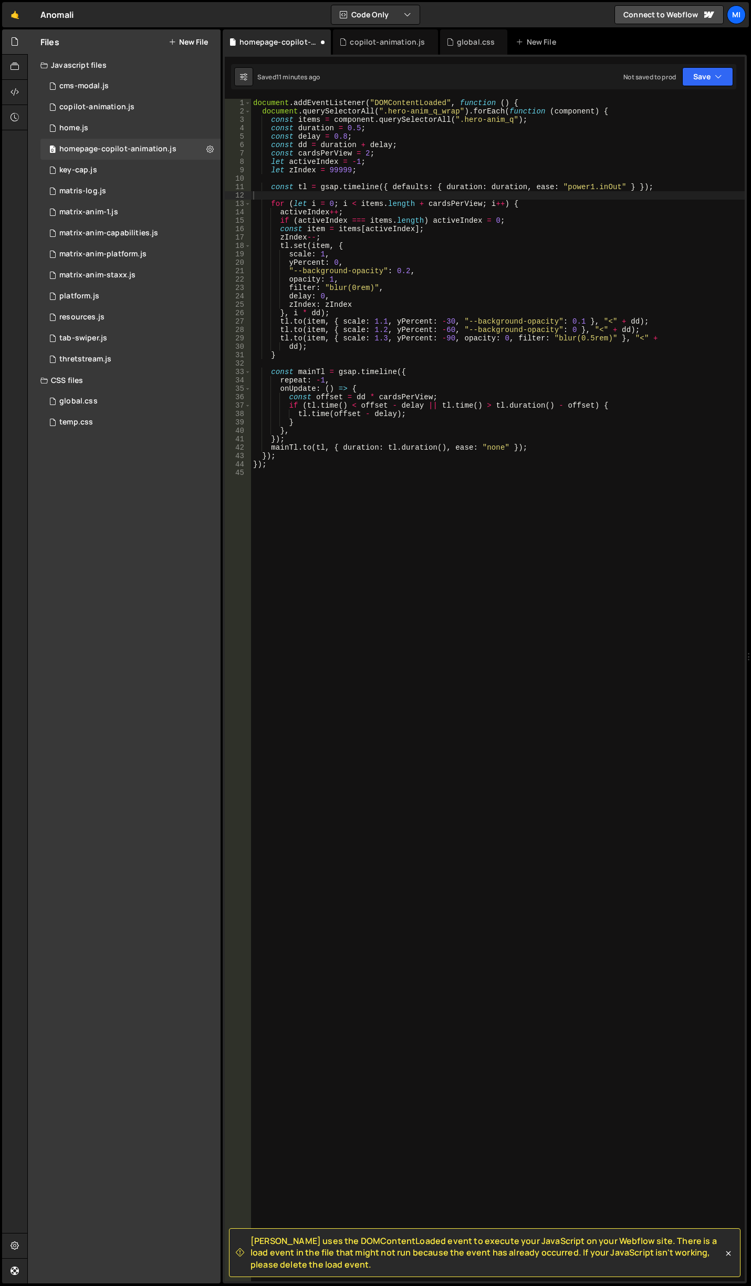
click at [514, 343] on div "document . addEventListener ( "DOMContentLoaded" , function ( ) { document . qu…" at bounding box center [498, 699] width 494 height 1200
type textarea "});"
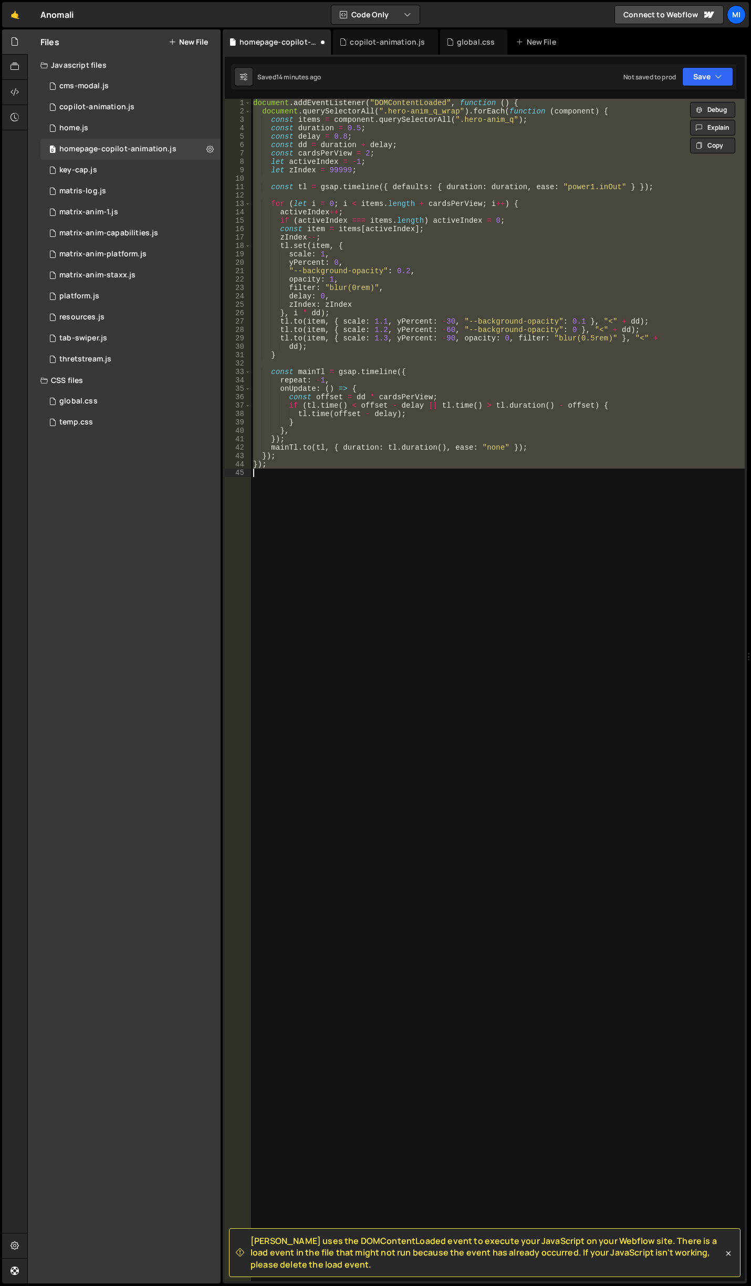
click at [595, 532] on div "document . addEventListener ( "DOMContentLoaded" , function ( ) { document . qu…" at bounding box center [498, 690] width 494 height 1183
paste textarea "document.addEventListener('DOMContentLoaded', initHeroAnimation);"
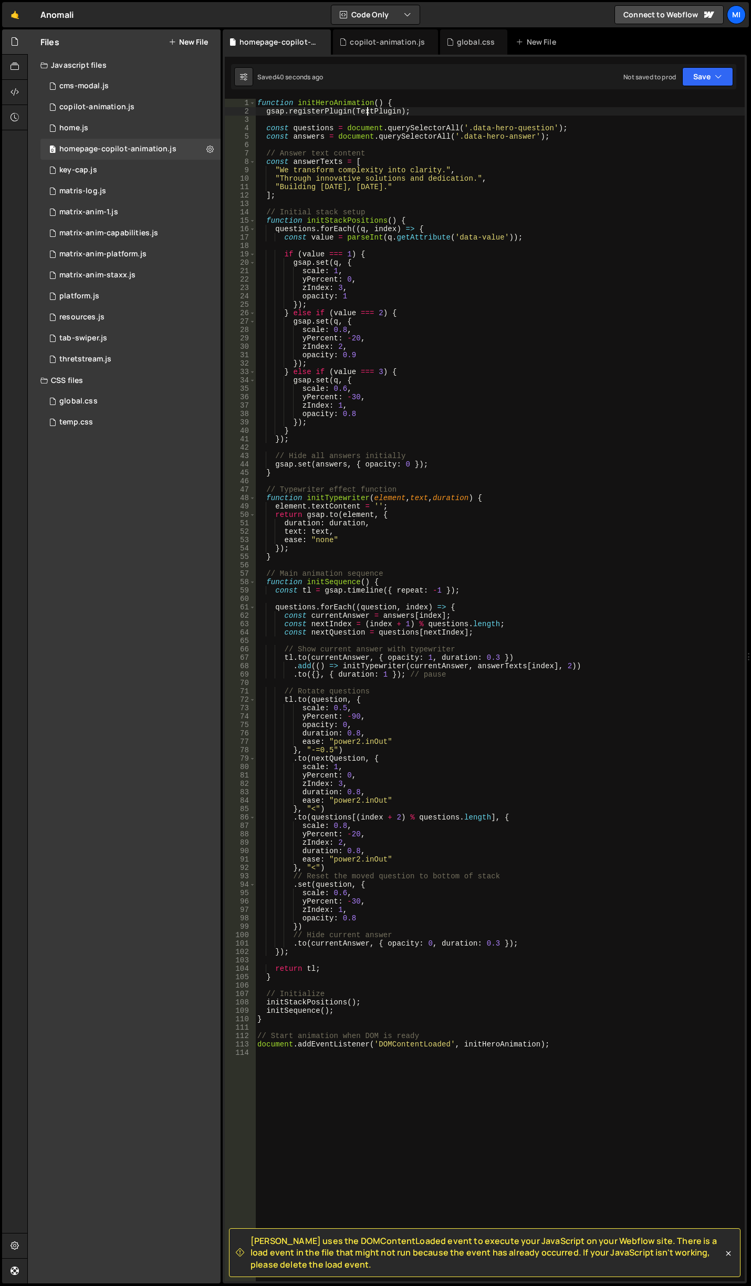
click at [366, 115] on div "function initHeroAnimation ( ) { gsap . registerPlugin ( TextPlugin ) ; const q…" at bounding box center [500, 699] width 490 height 1200
type textarea "gsap.registerPlugin(TextPlugin);"
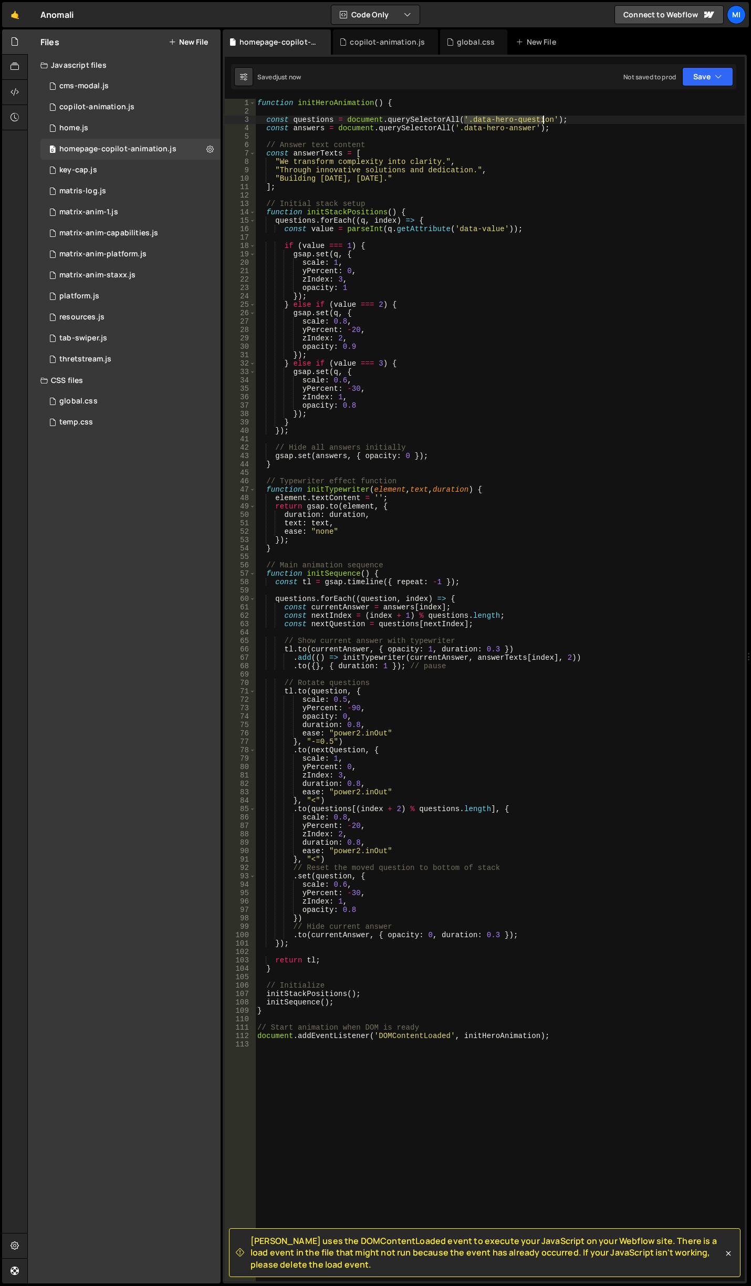
drag, startPoint x: 466, startPoint y: 123, endPoint x: 544, endPoint y: 117, distance: 78.5
click at [544, 117] on div "function initHeroAnimation ( ) { const questions = document . querySelectorAll …" at bounding box center [500, 699] width 490 height 1200
paste textarea "data-hero-question]"
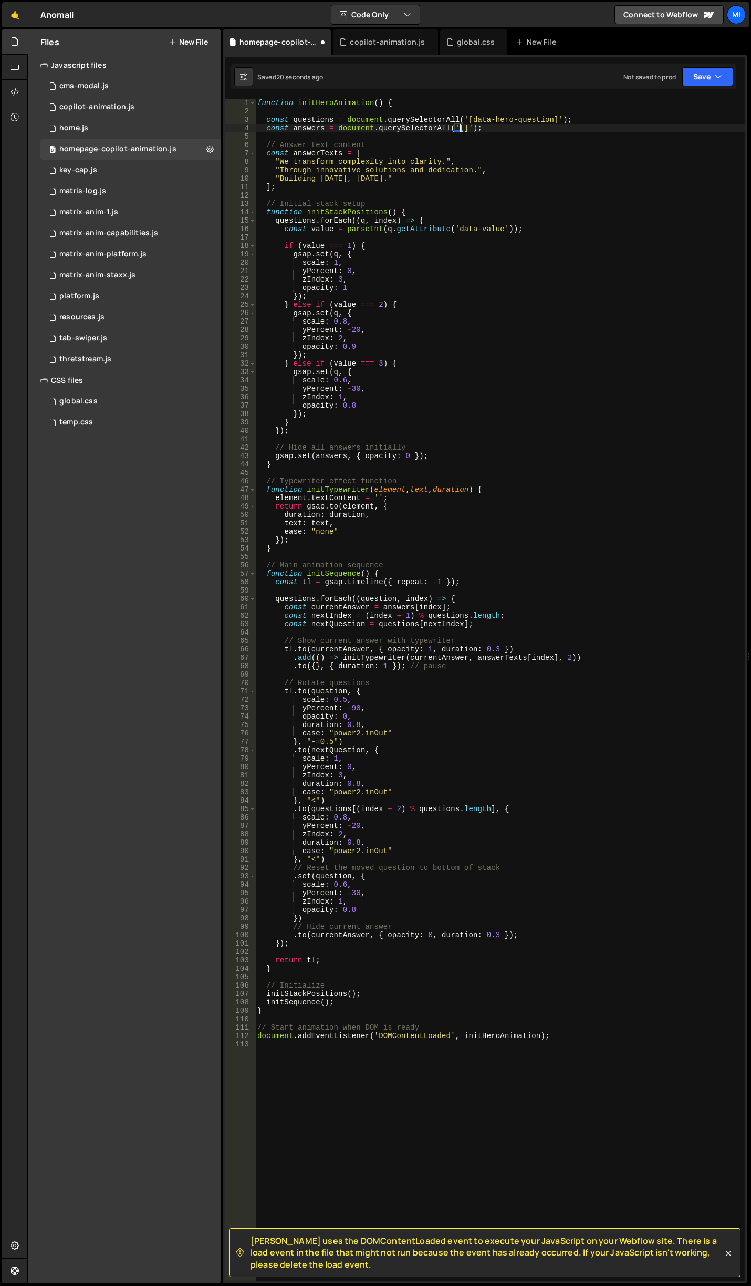
paste textarea "data-hero-question"
click at [751, 346] on div at bounding box center [749, 656] width 4 height 1255
click at [576, 332] on div "function initHeroAnimation ( ) { const questions = document . querySelectorAll …" at bounding box center [500, 699] width 490 height 1200
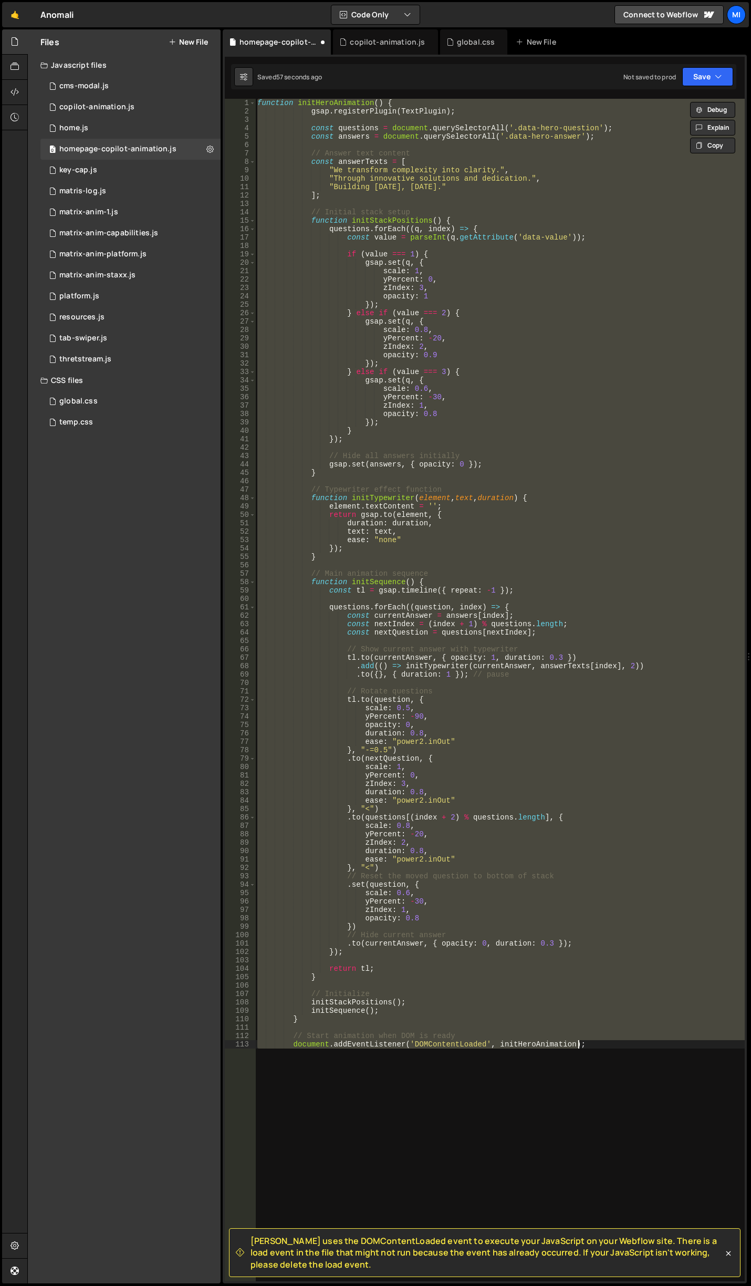
type textarea "});"
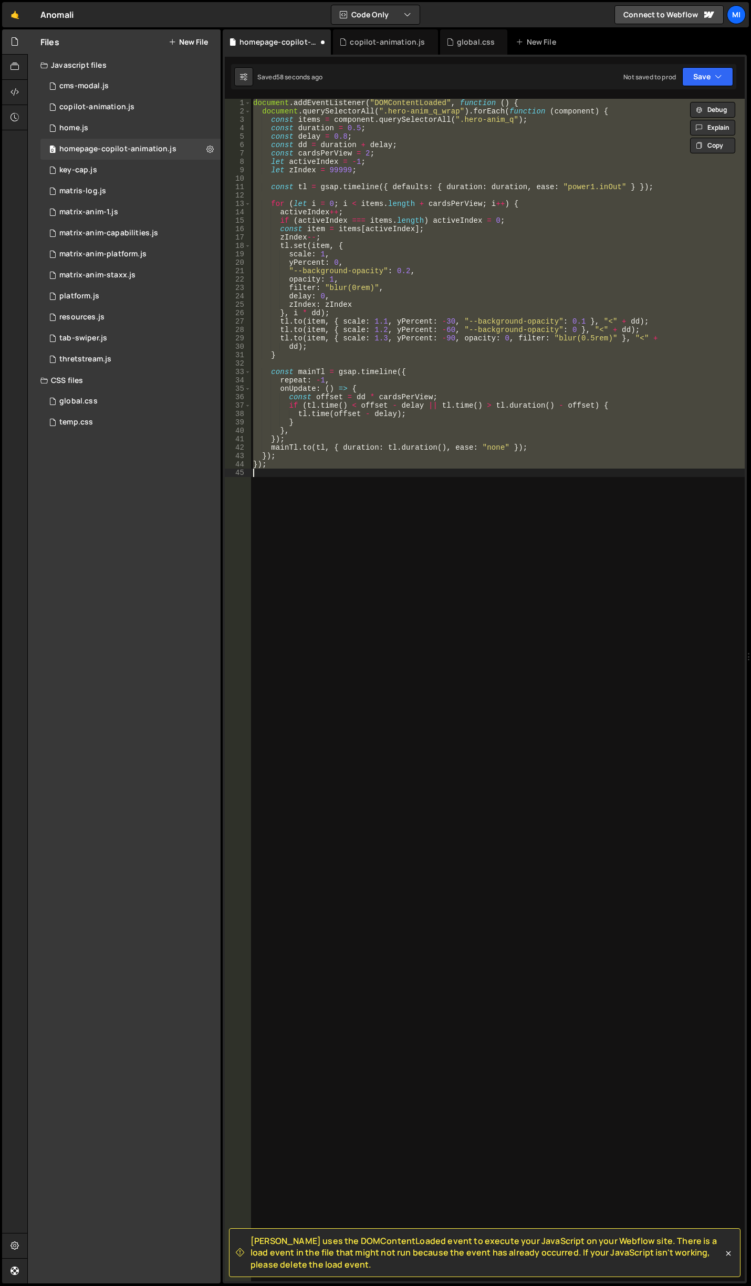
scroll to position [0, 0]
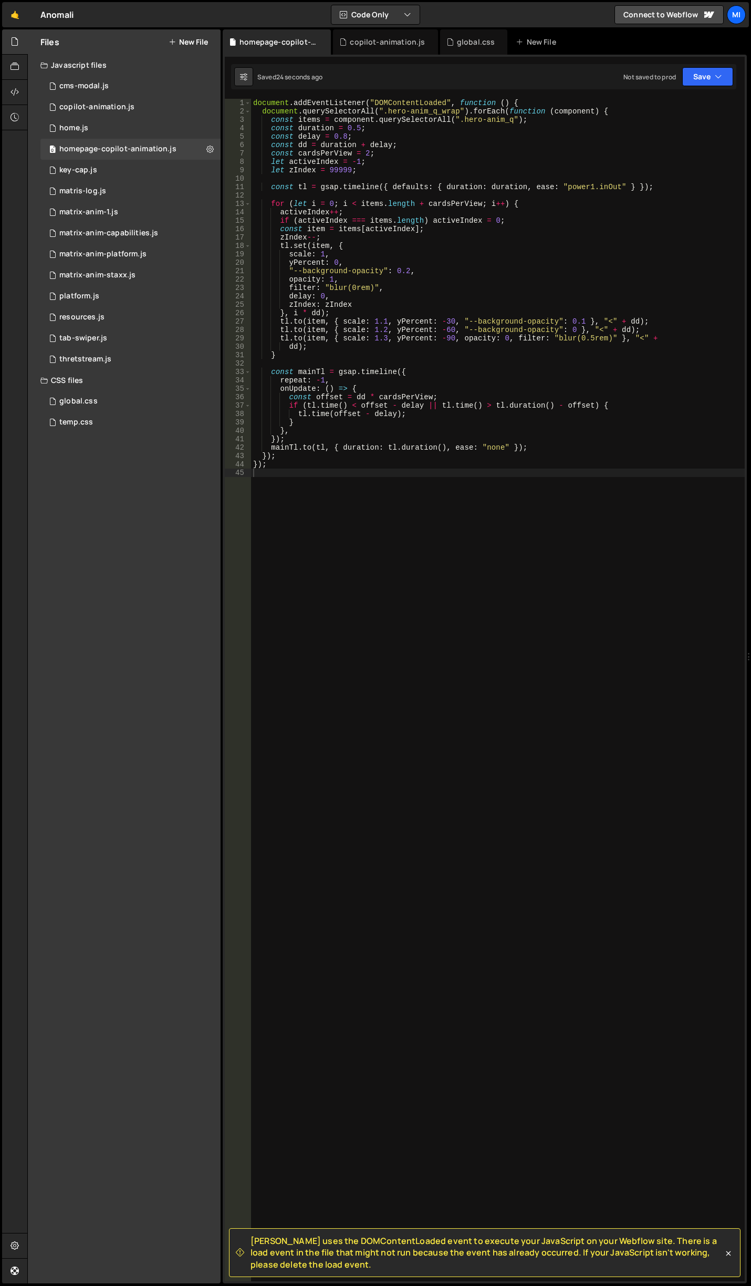
click at [390, 154] on div "document . addEventListener ( "DOMContentLoaded" , function ( ) { document . qu…" at bounding box center [498, 699] width 494 height 1200
click at [366, 154] on div "document . addEventListener ( "DOMContentLoaded" , function ( ) { document . qu…" at bounding box center [498, 699] width 494 height 1200
click at [384, 322] on div "document . addEventListener ( "DOMContentLoaded" , function ( ) { document . qu…" at bounding box center [498, 699] width 494 height 1200
click at [386, 319] on div "document . addEventListener ( "DOMContentLoaded" , function ( ) { document . qu…" at bounding box center [498, 699] width 494 height 1200
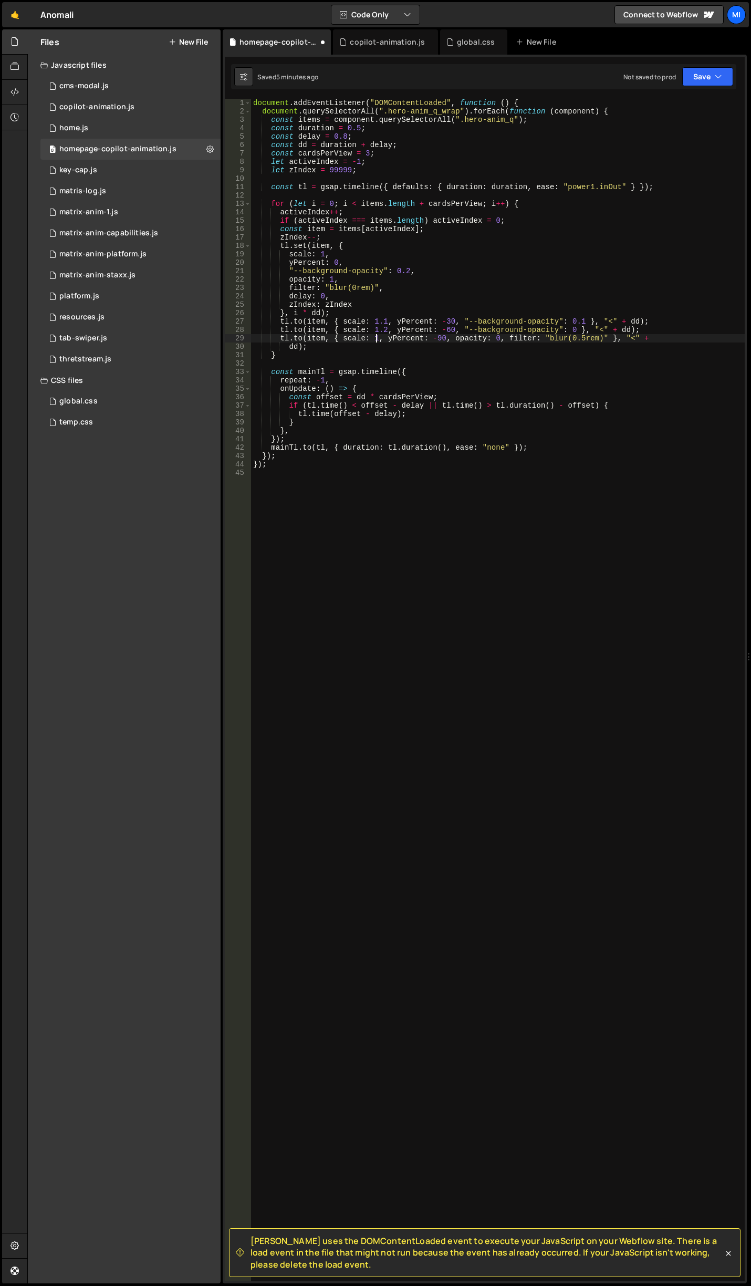
click at [383, 330] on div "document . addEventListener ( "DOMContentLoaded" , function ( ) { document . qu…" at bounding box center [498, 699] width 494 height 1200
type textarea "[DOMAIN_NAME](item, { scale: 0.9, yPercent: -60, "--background-opacity": 0 }, "…"
click at [261, 359] on div "document . addEventListener ( "DOMContentLoaded" , function ( ) { document . qu…" at bounding box center [498, 699] width 494 height 1200
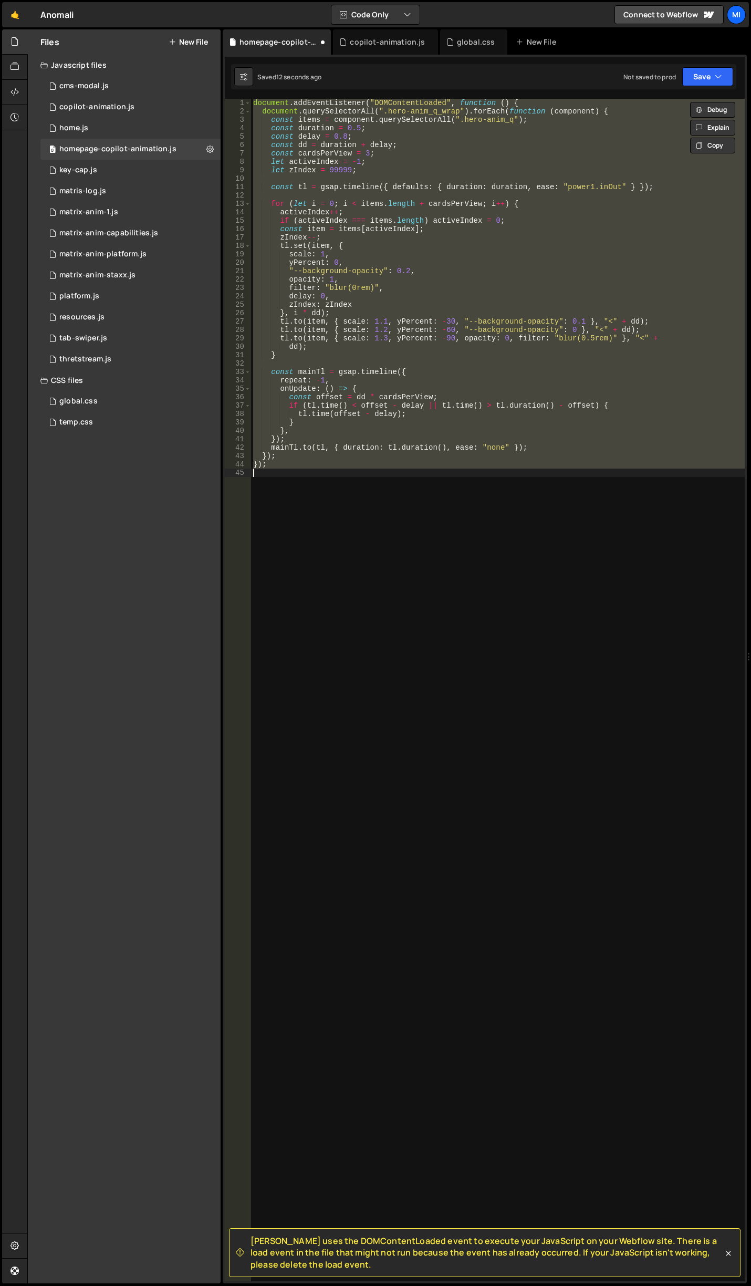
click at [400, 343] on div "document . addEventListener ( "DOMContentLoaded" , function ( ) { document . qu…" at bounding box center [498, 690] width 494 height 1183
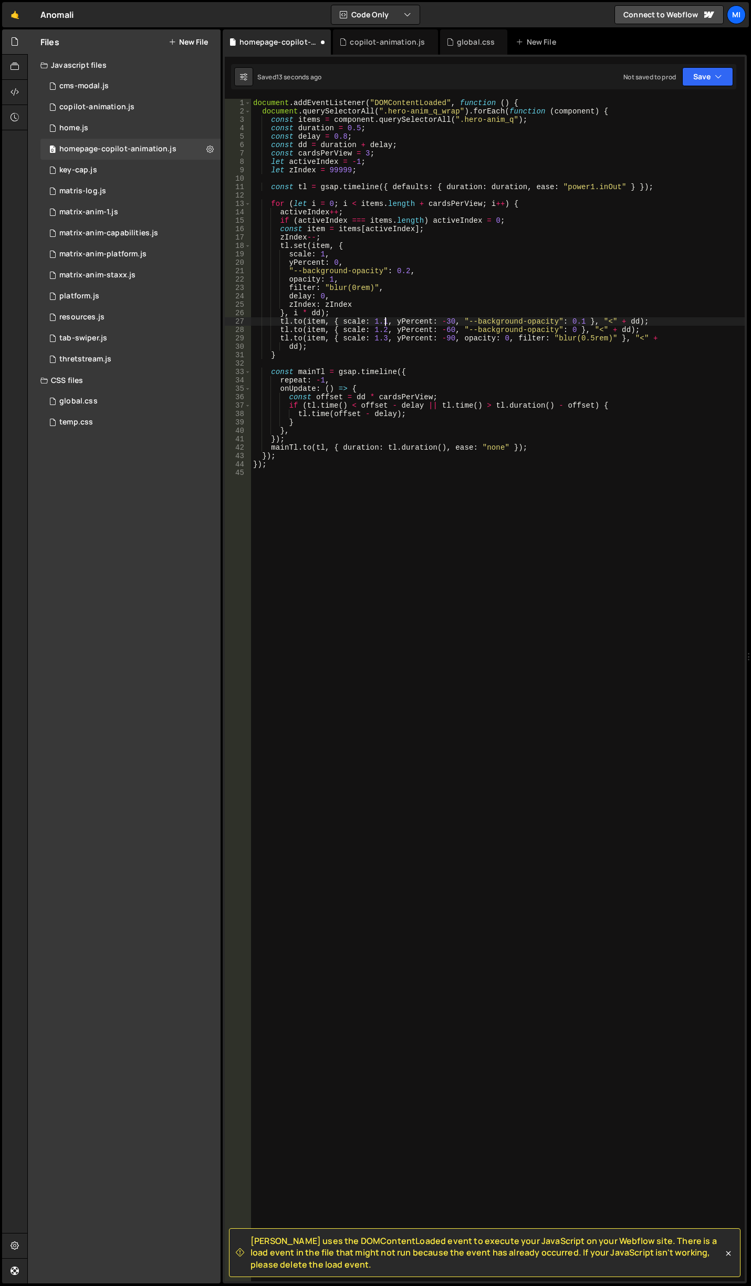
click at [385, 324] on div "document . addEventListener ( "DOMContentLoaded" , function ( ) { document . qu…" at bounding box center [498, 699] width 494 height 1200
click at [393, 338] on div "document . addEventListener ( "DOMContentLoaded" , function ( ) { document . qu…" at bounding box center [498, 699] width 494 height 1200
click at [385, 330] on div "document . addEventListener ( "DOMContentLoaded" , function ( ) { document . qu…" at bounding box center [498, 699] width 494 height 1200
click at [489, 380] on div "document . addEventListener ( "DOMContentLoaded" , function ( ) { document . qu…" at bounding box center [498, 699] width 494 height 1200
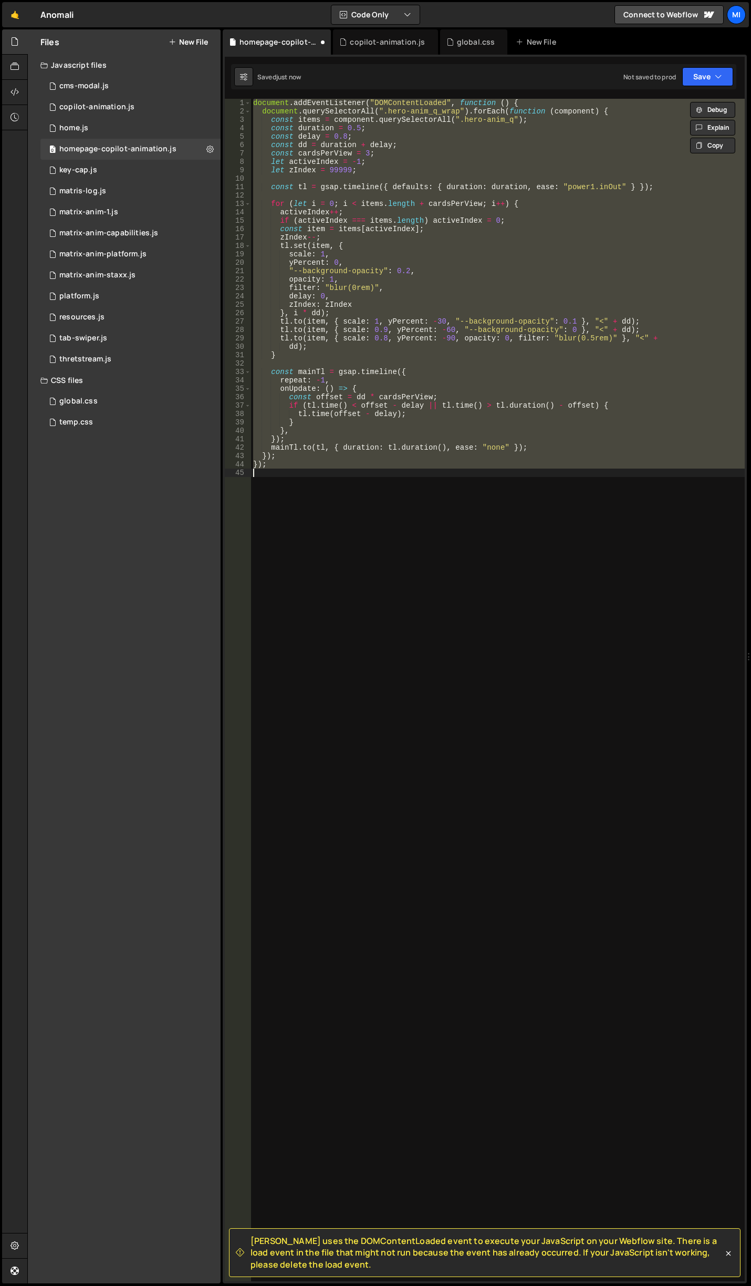
scroll to position [0, 1]
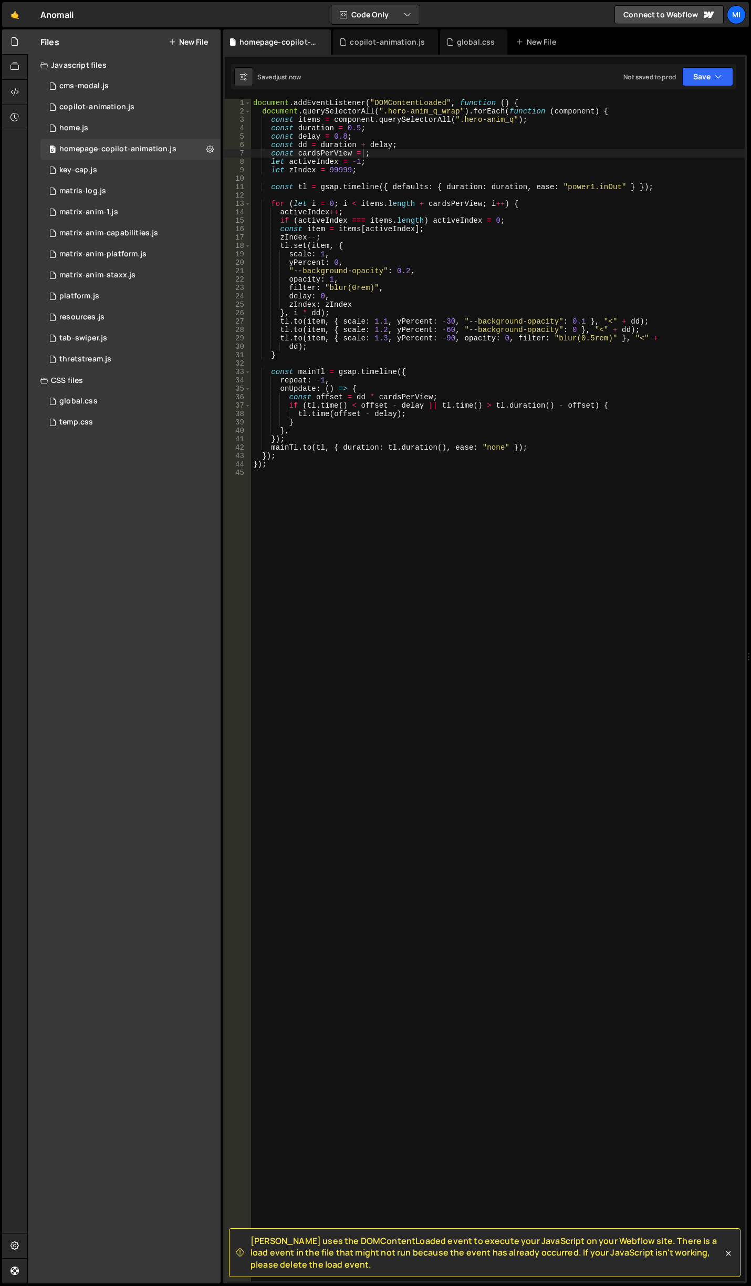
click at [421, 174] on div "document . addEventListener ( "DOMContentLoaded" , function ( ) { document . qu…" at bounding box center [498, 699] width 494 height 1200
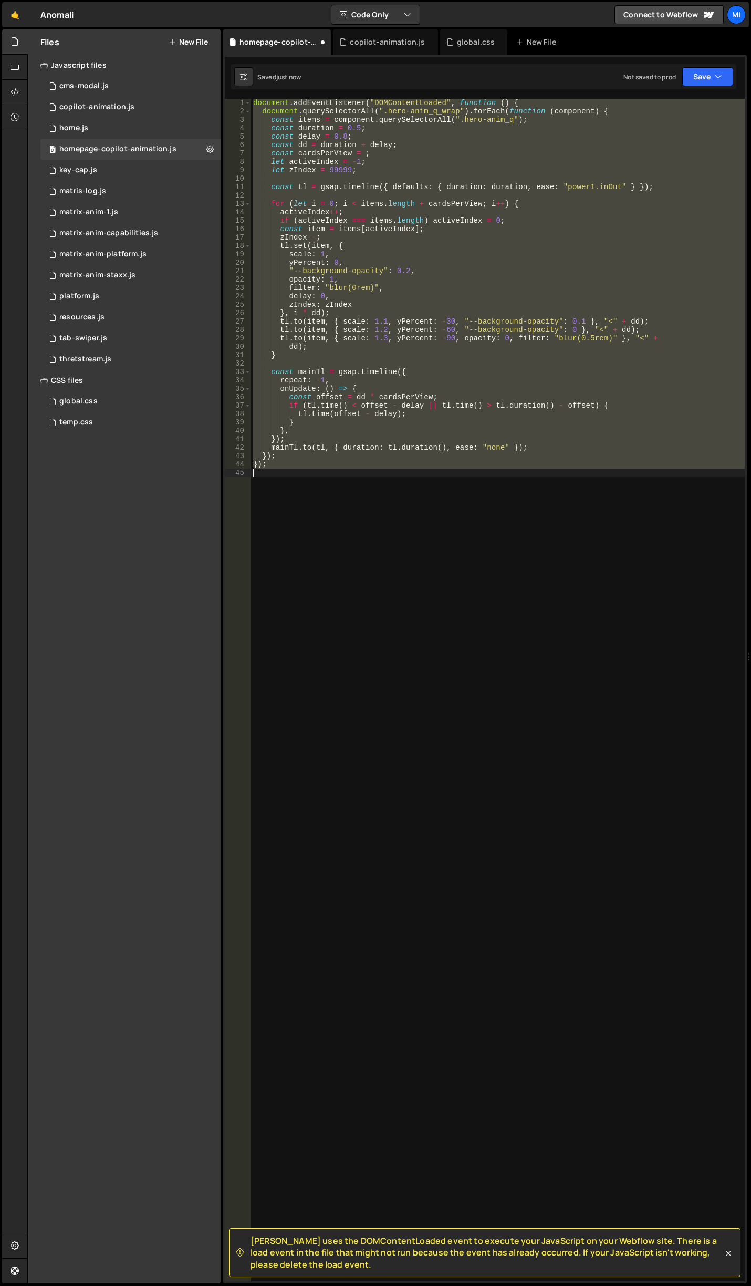
click at [361, 153] on div "document . addEventListener ( "DOMContentLoaded" , function ( ) { document . qu…" at bounding box center [498, 690] width 494 height 1183
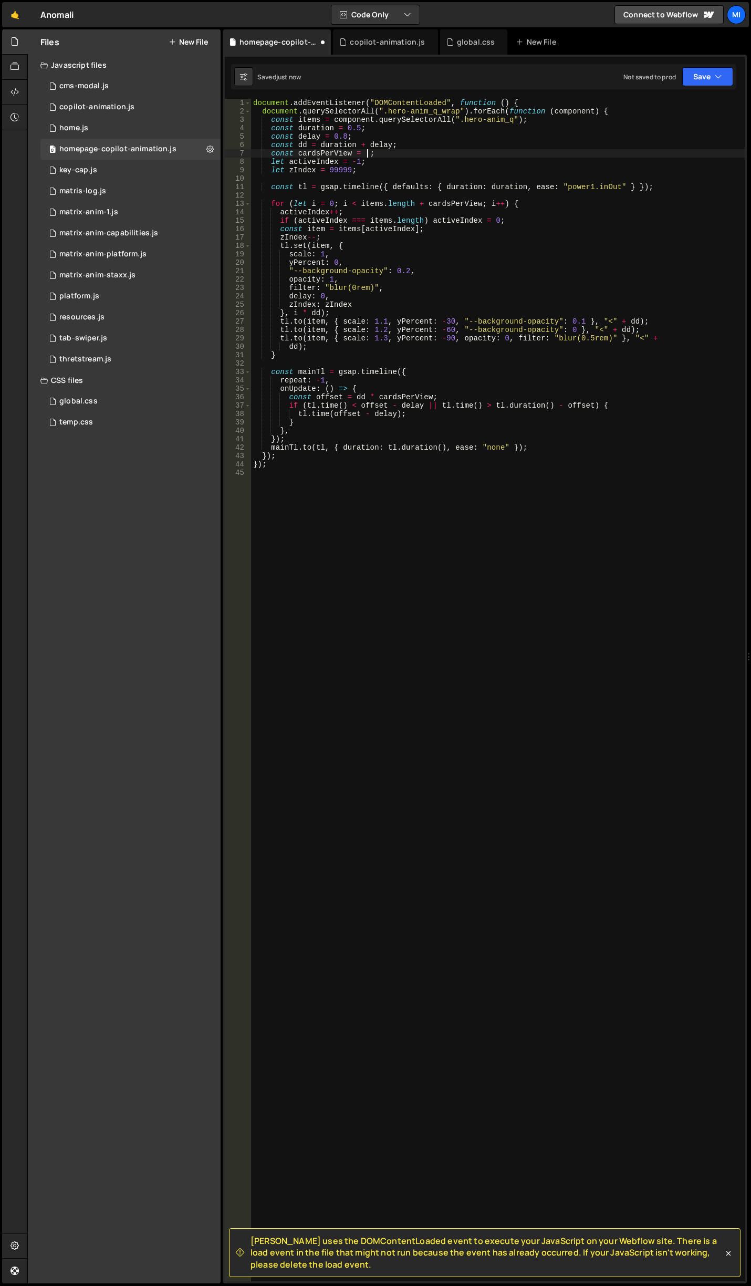
scroll to position [0, 7]
type textarea "const cardsPerView = 3;"
